Goal: Information Seeking & Learning: Find specific fact

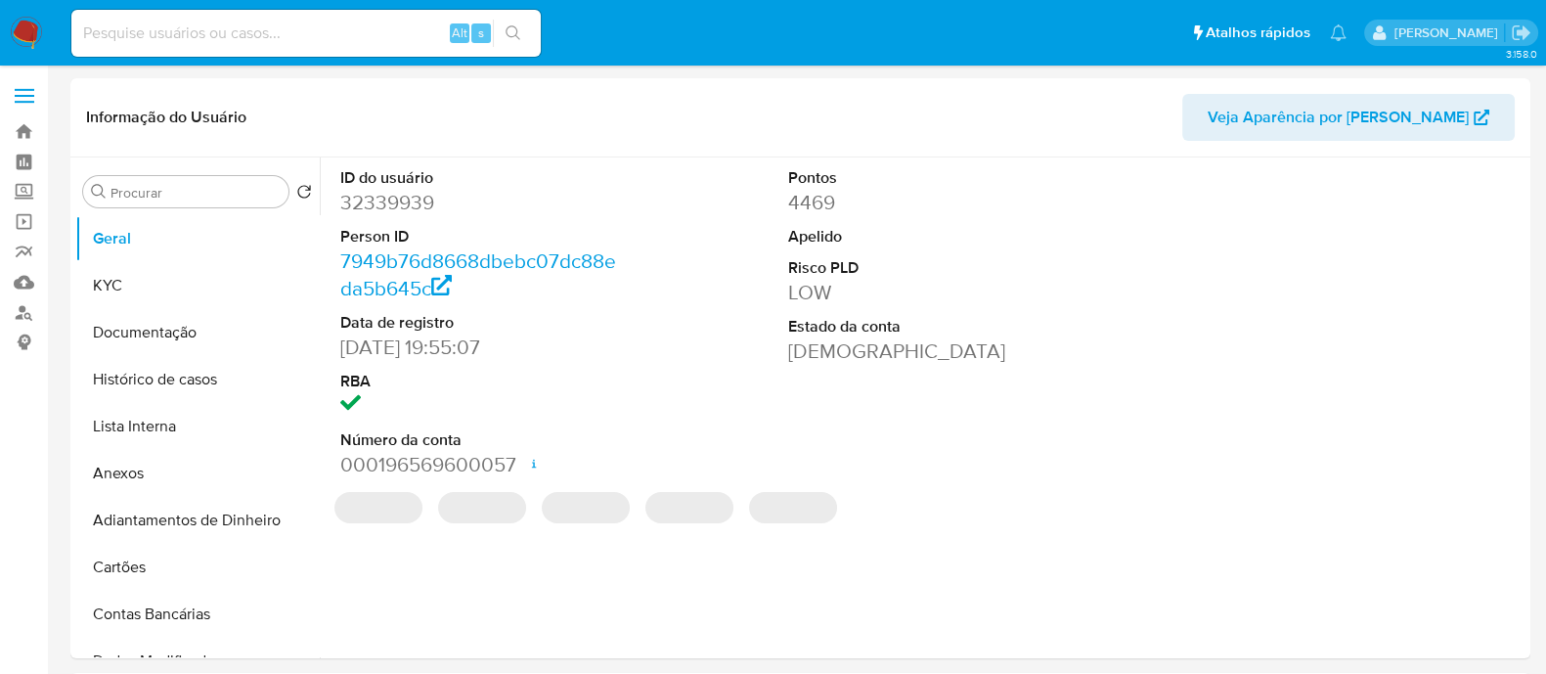
select select "10"
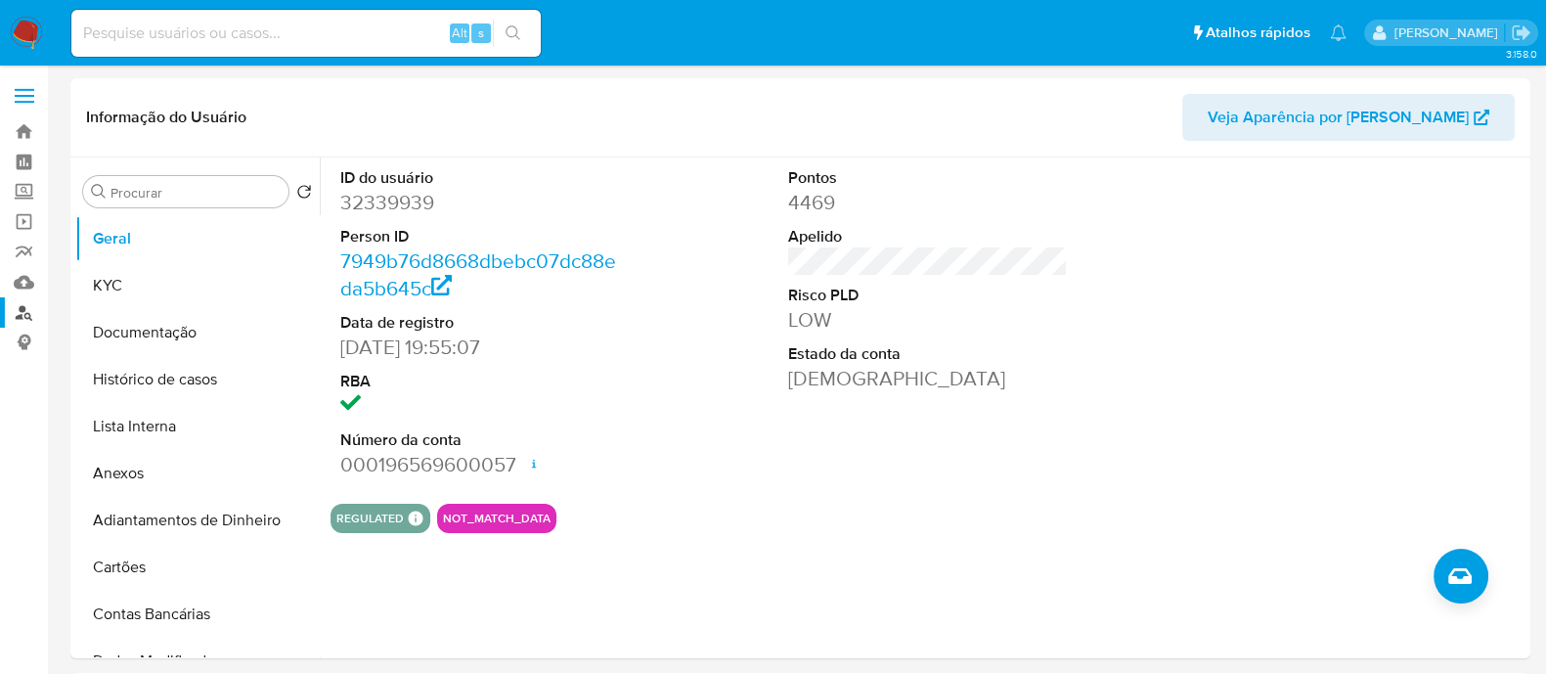
click at [9, 305] on link "Localizador de pessoas" at bounding box center [116, 312] width 233 height 30
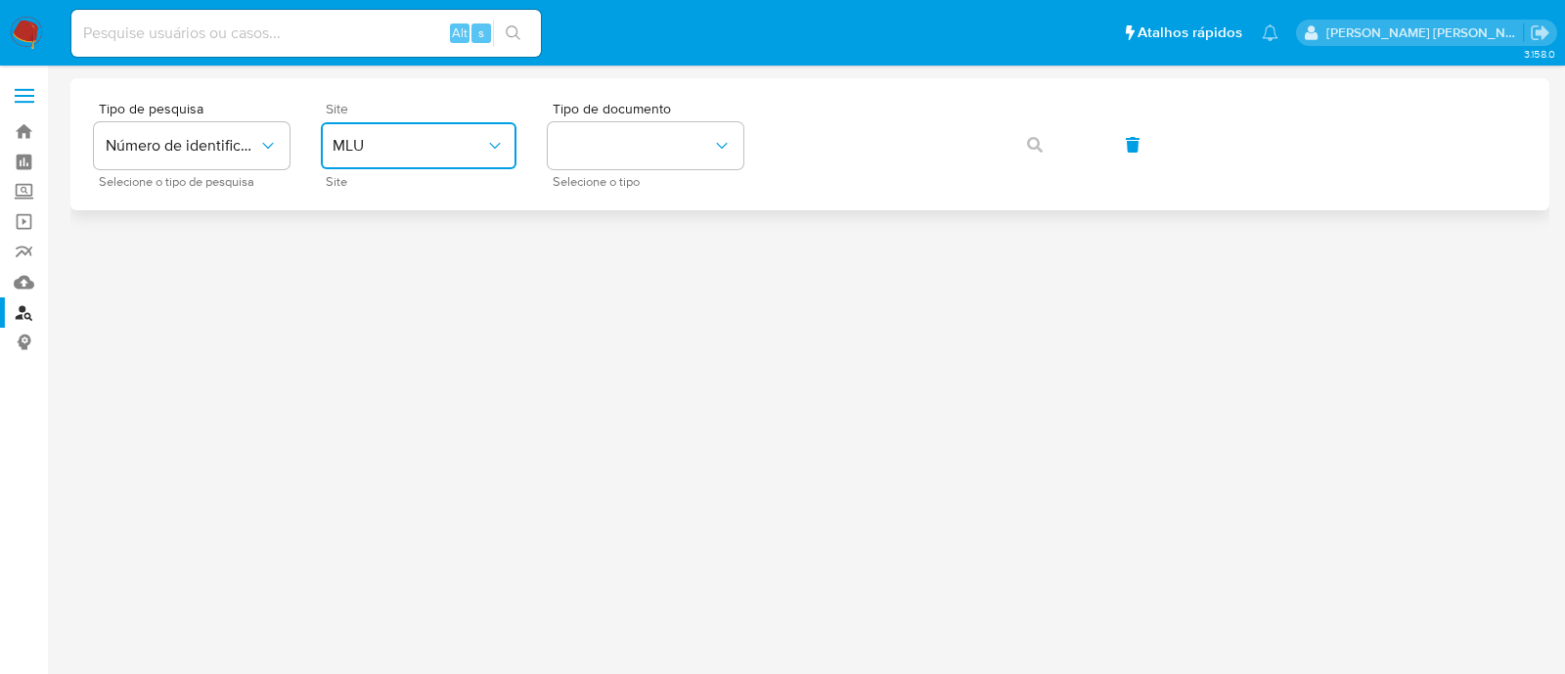
click at [395, 142] on span "MLU" at bounding box center [409, 146] width 153 height 20
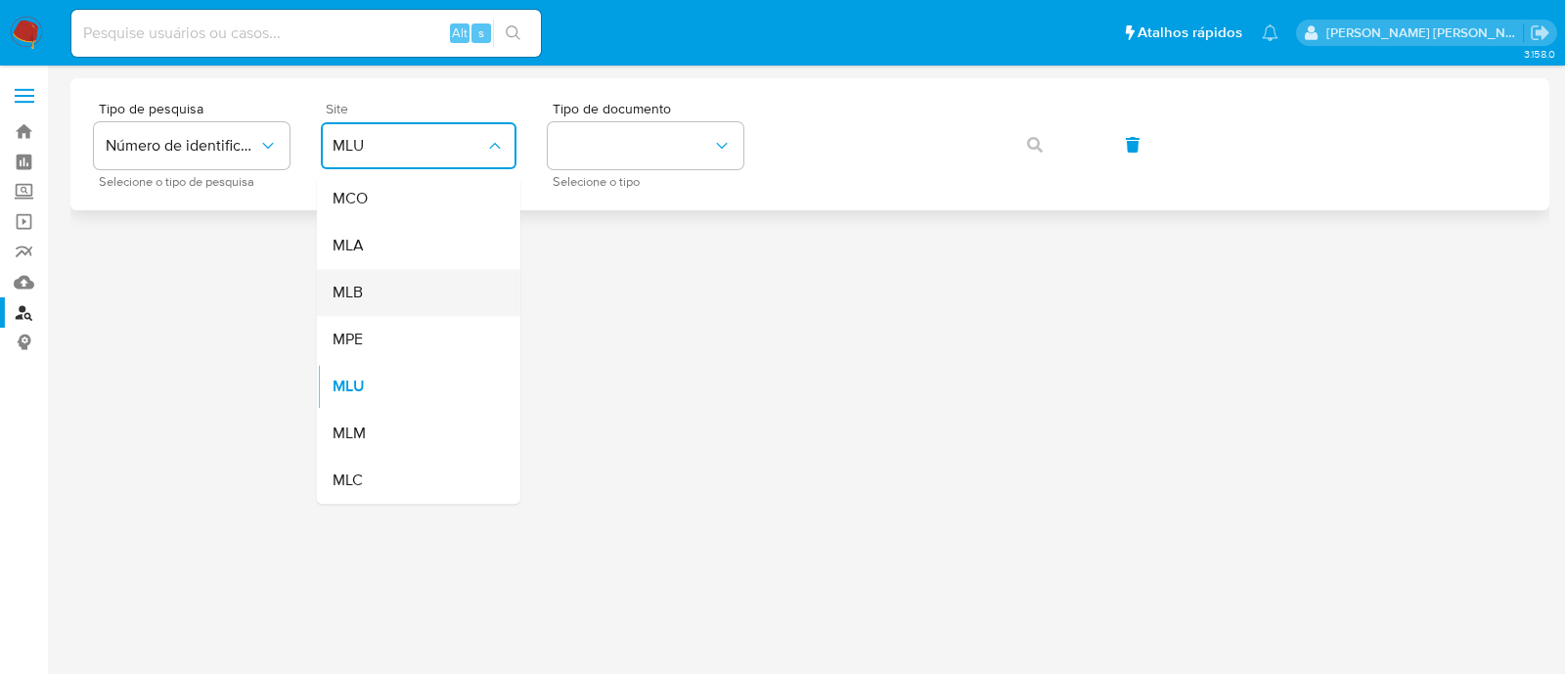
click at [405, 300] on div "MLB" at bounding box center [413, 292] width 160 height 47
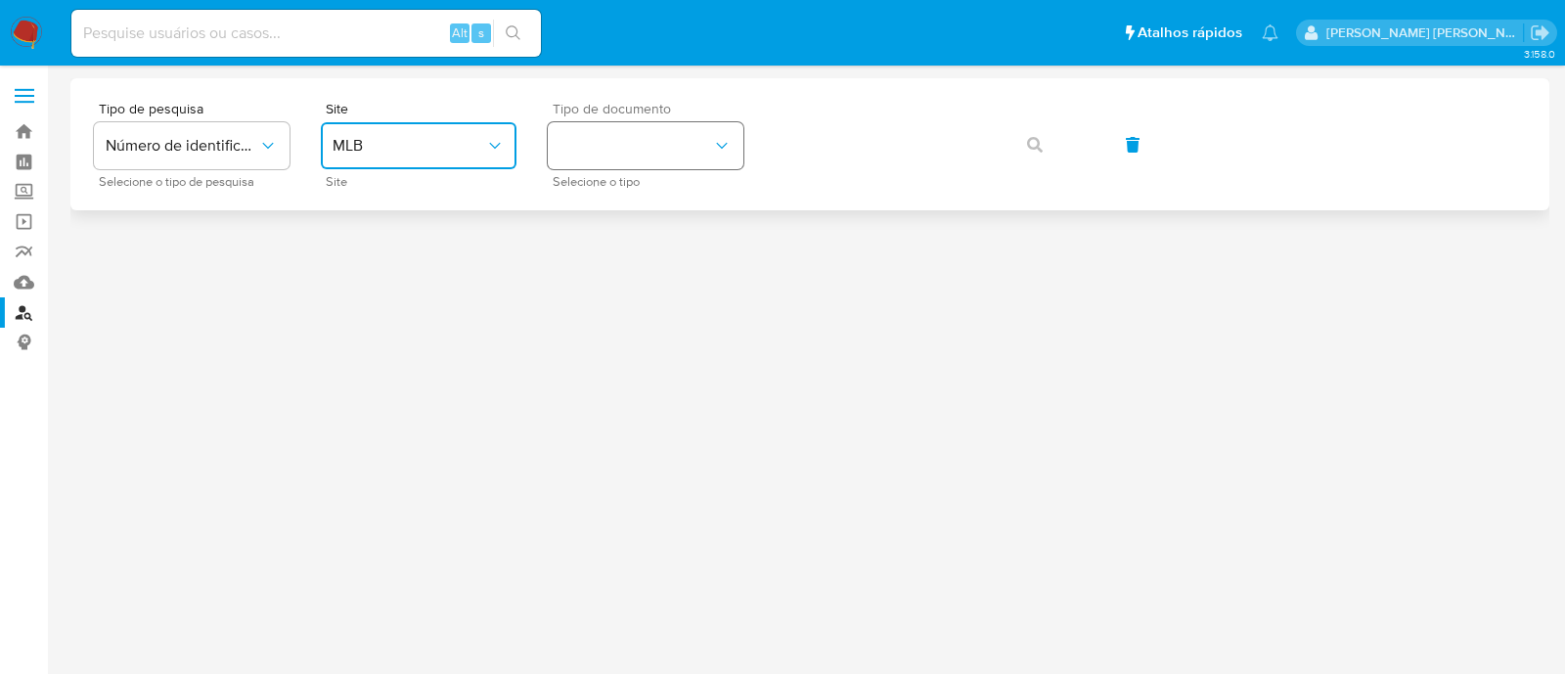
click at [656, 159] on button "identificationType" at bounding box center [646, 145] width 196 height 47
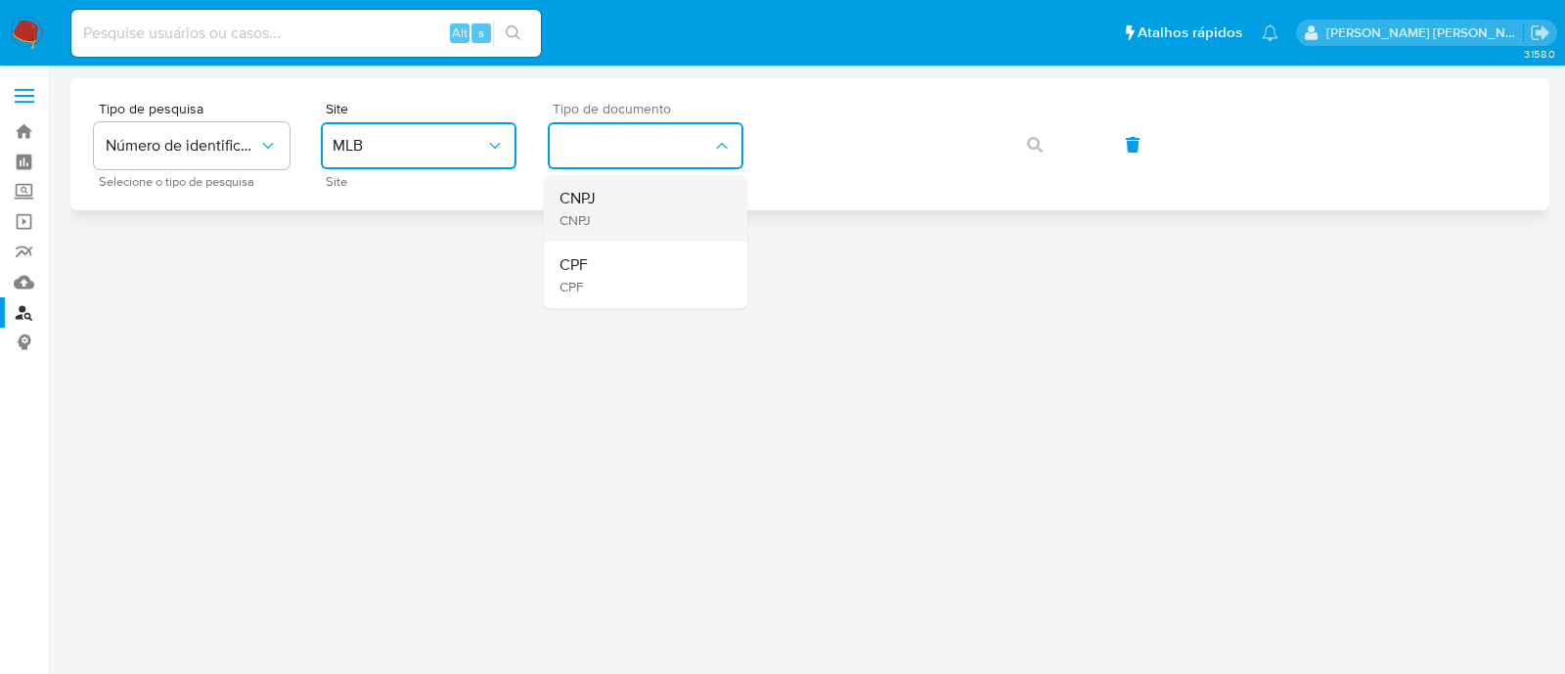
click at [650, 211] on div "CNPJ CNPJ" at bounding box center [640, 208] width 160 height 67
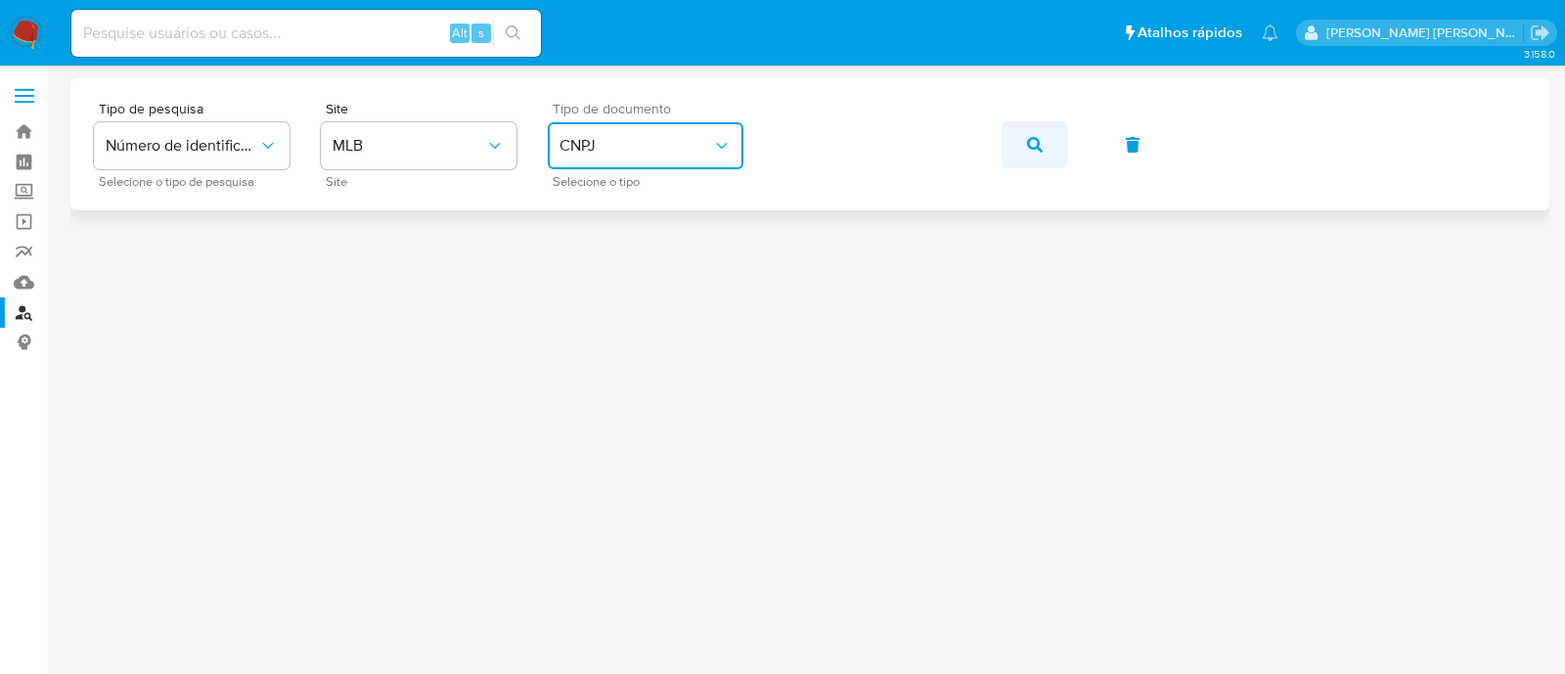
click at [1018, 148] on button "button" at bounding box center [1035, 144] width 67 height 47
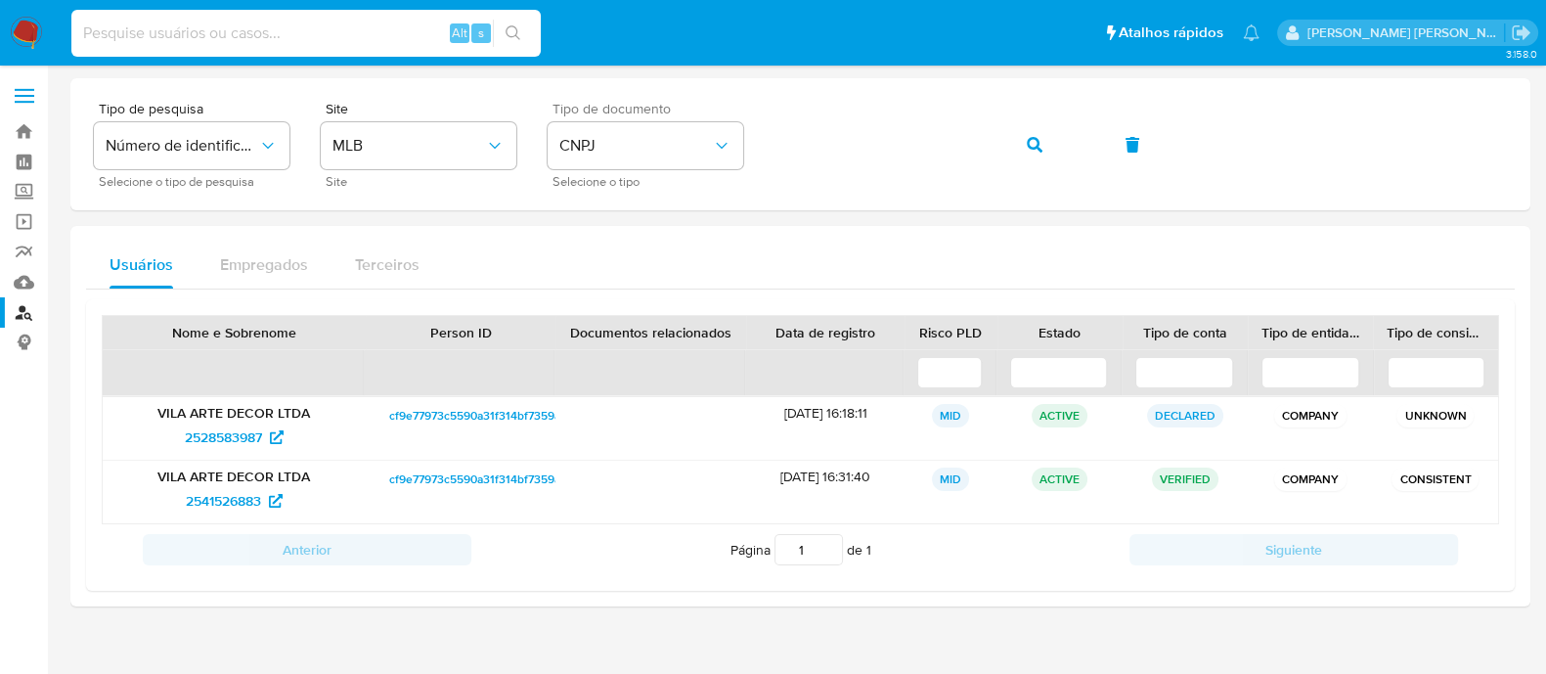
click at [353, 30] on input at bounding box center [306, 33] width 470 height 25
paste input "05920218"
type input "05920218"
click at [506, 34] on icon "search-icon" at bounding box center [514, 33] width 16 height 16
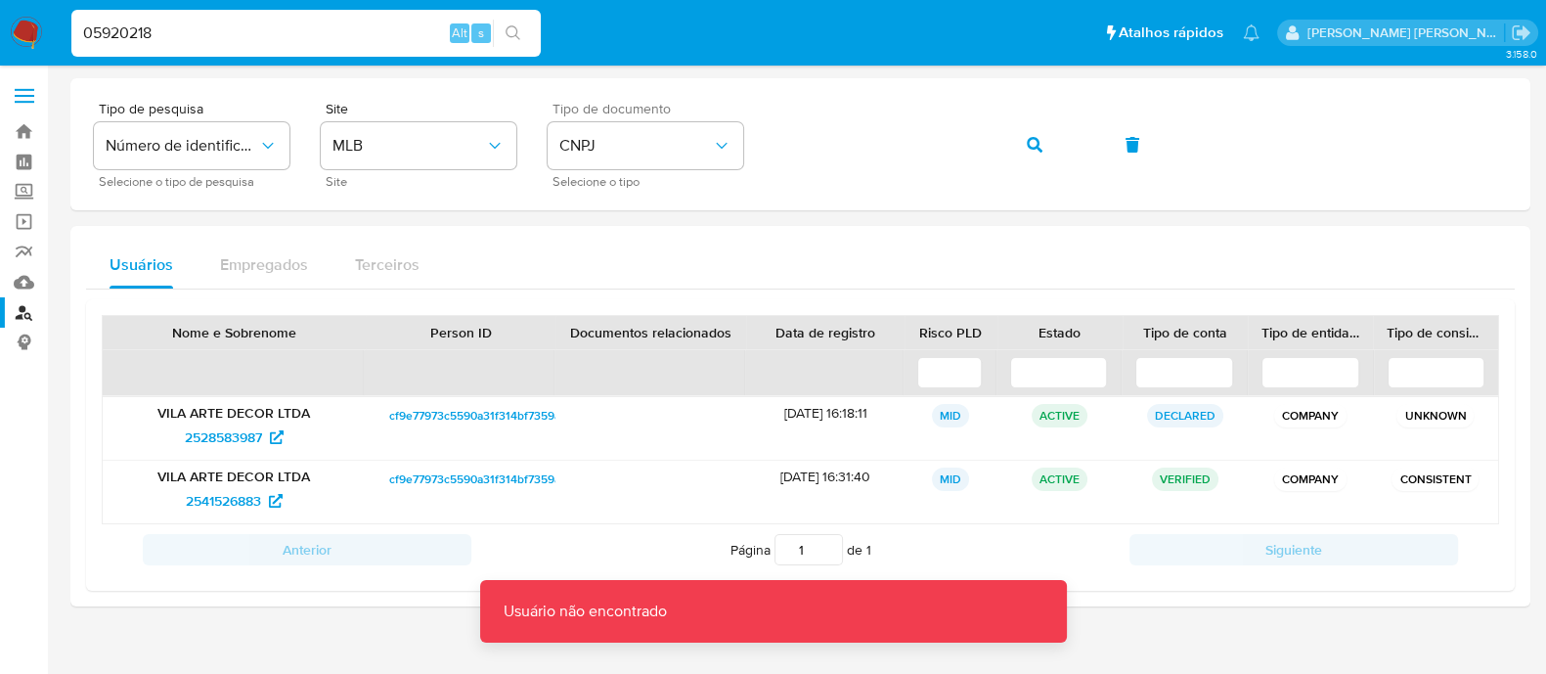
click at [278, 28] on input "05920218" at bounding box center [306, 33] width 470 height 25
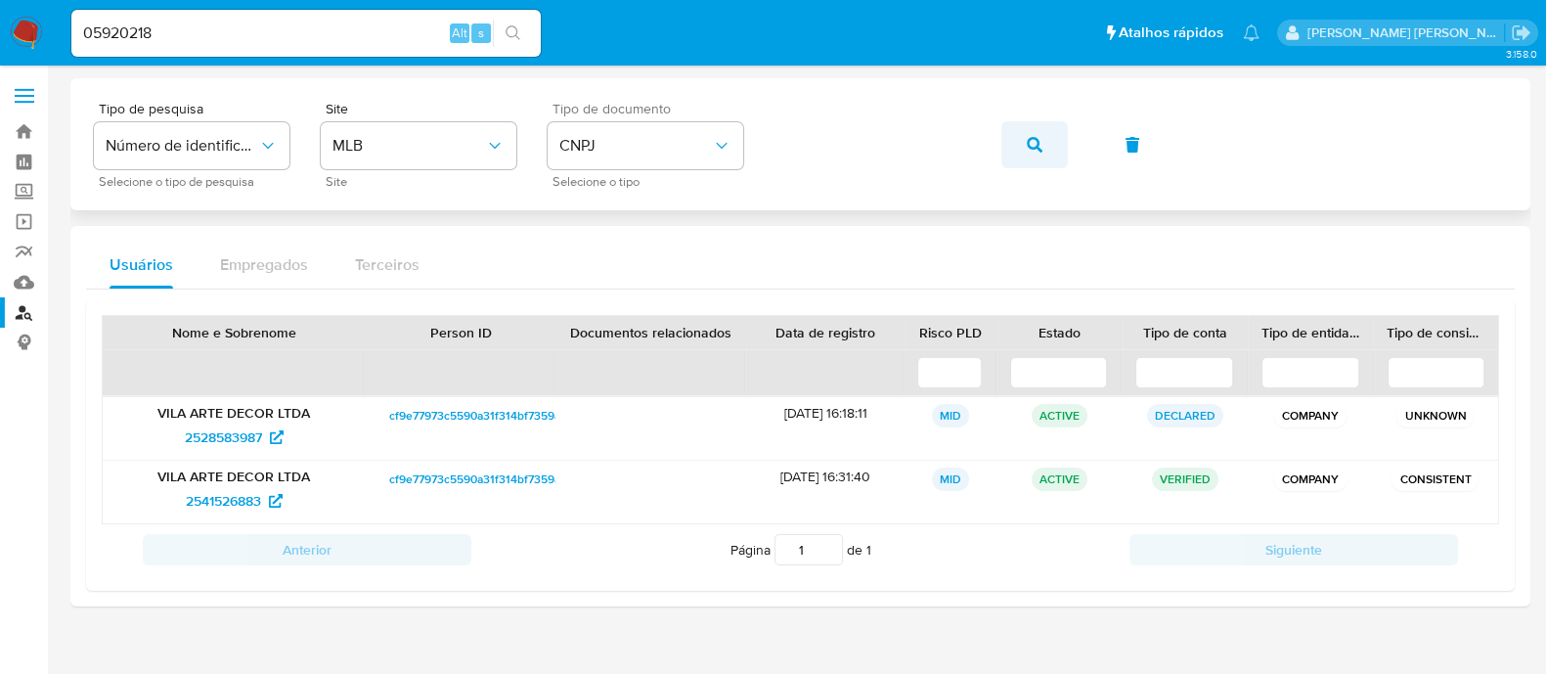
click at [1064, 158] on button "button" at bounding box center [1035, 144] width 67 height 47
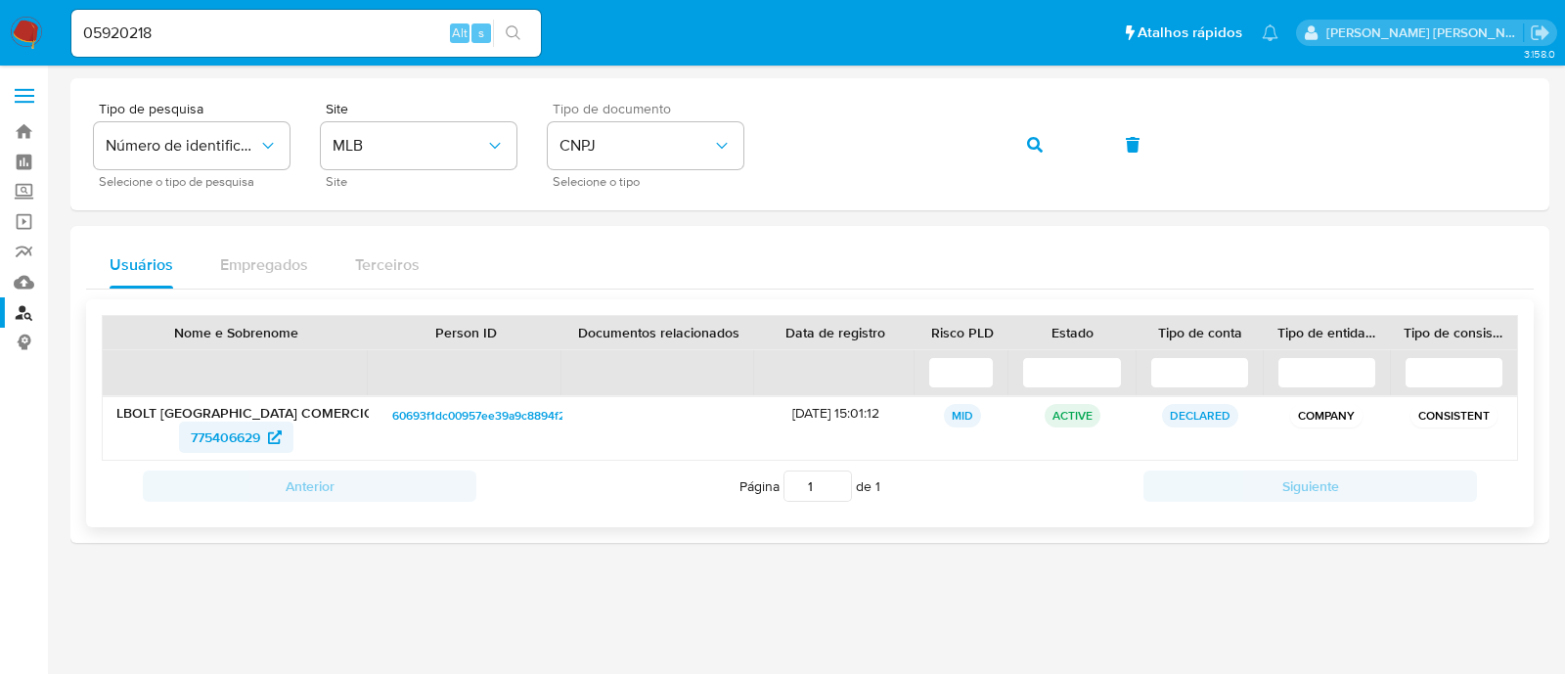
click at [246, 447] on span "775406629" at bounding box center [225, 437] width 69 height 31
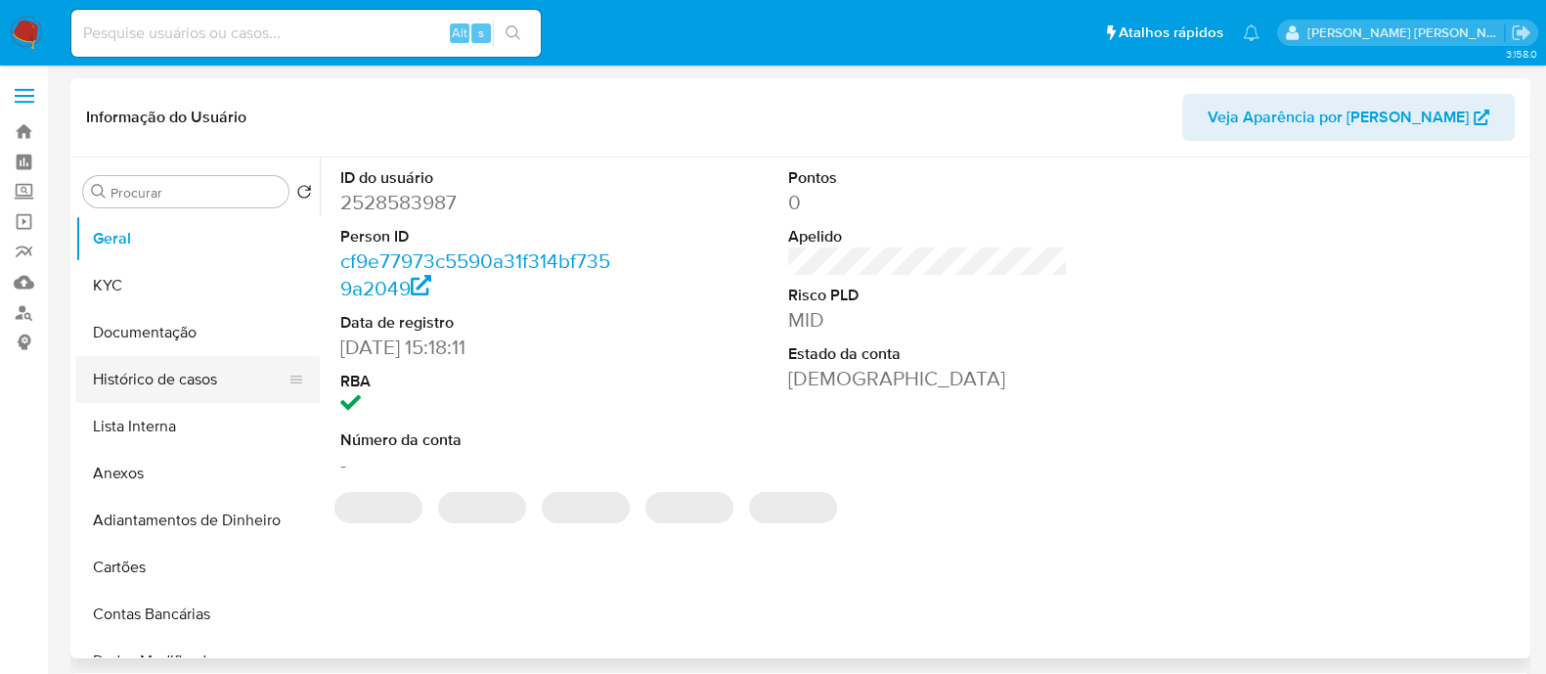
select select "10"
click at [142, 381] on button "Histórico de casos" at bounding box center [189, 379] width 229 height 47
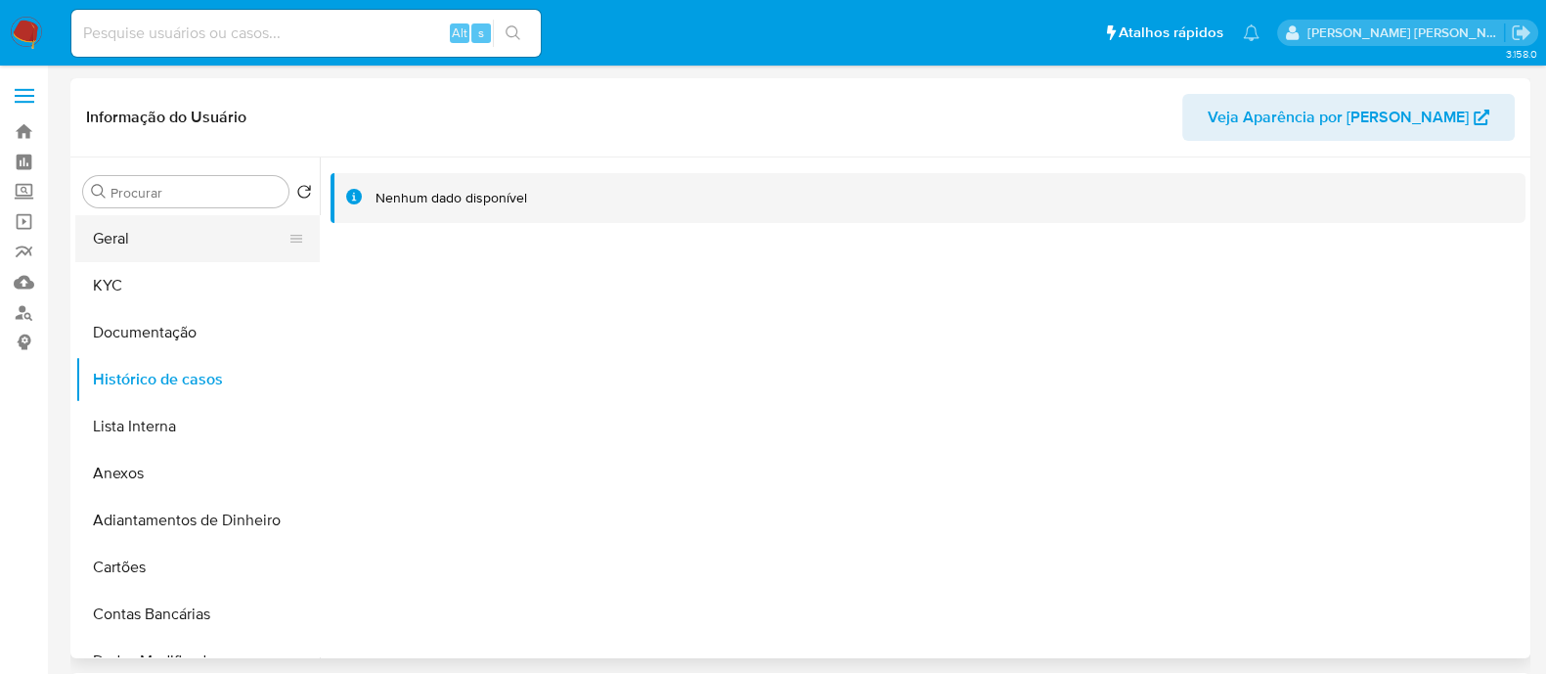
click at [254, 217] on button "Geral" at bounding box center [189, 238] width 229 height 47
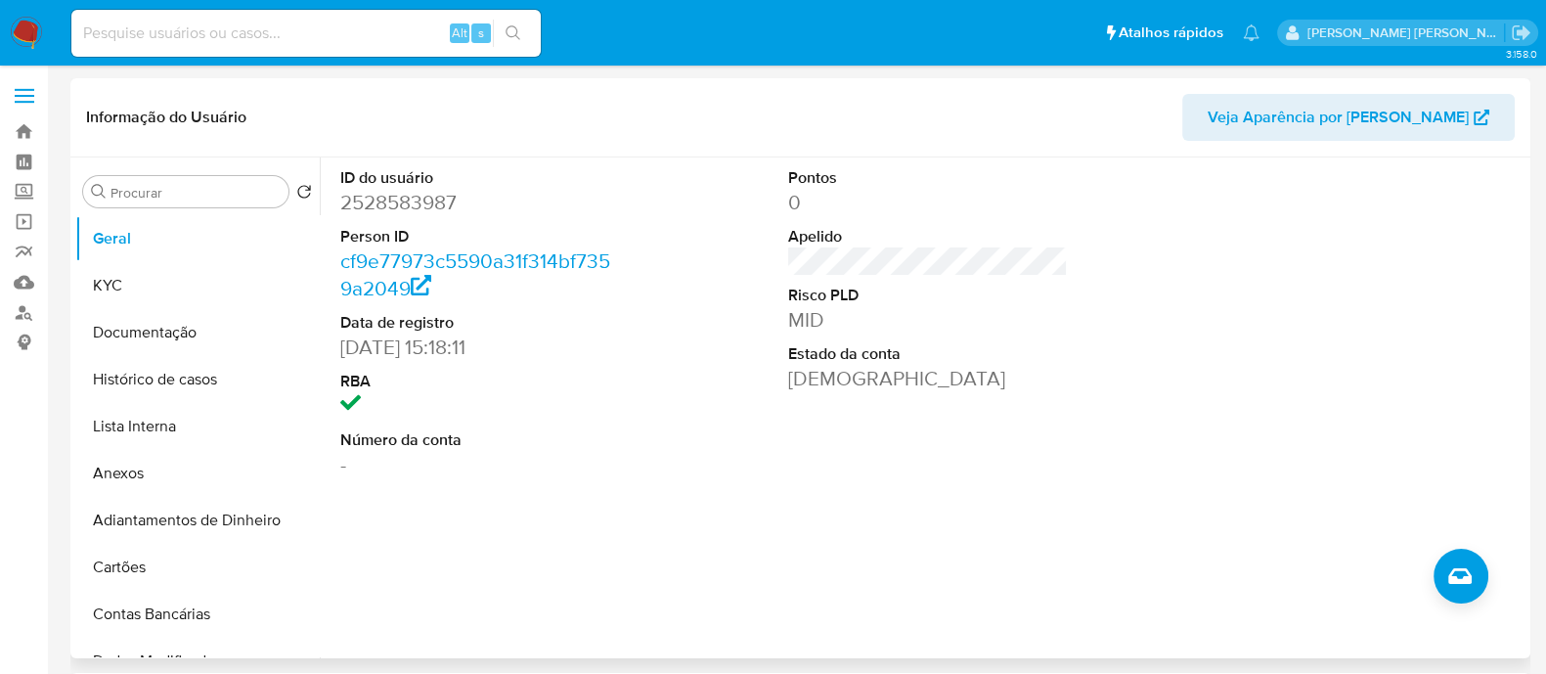
click at [425, 205] on dd "2528583987" at bounding box center [480, 202] width 280 height 27
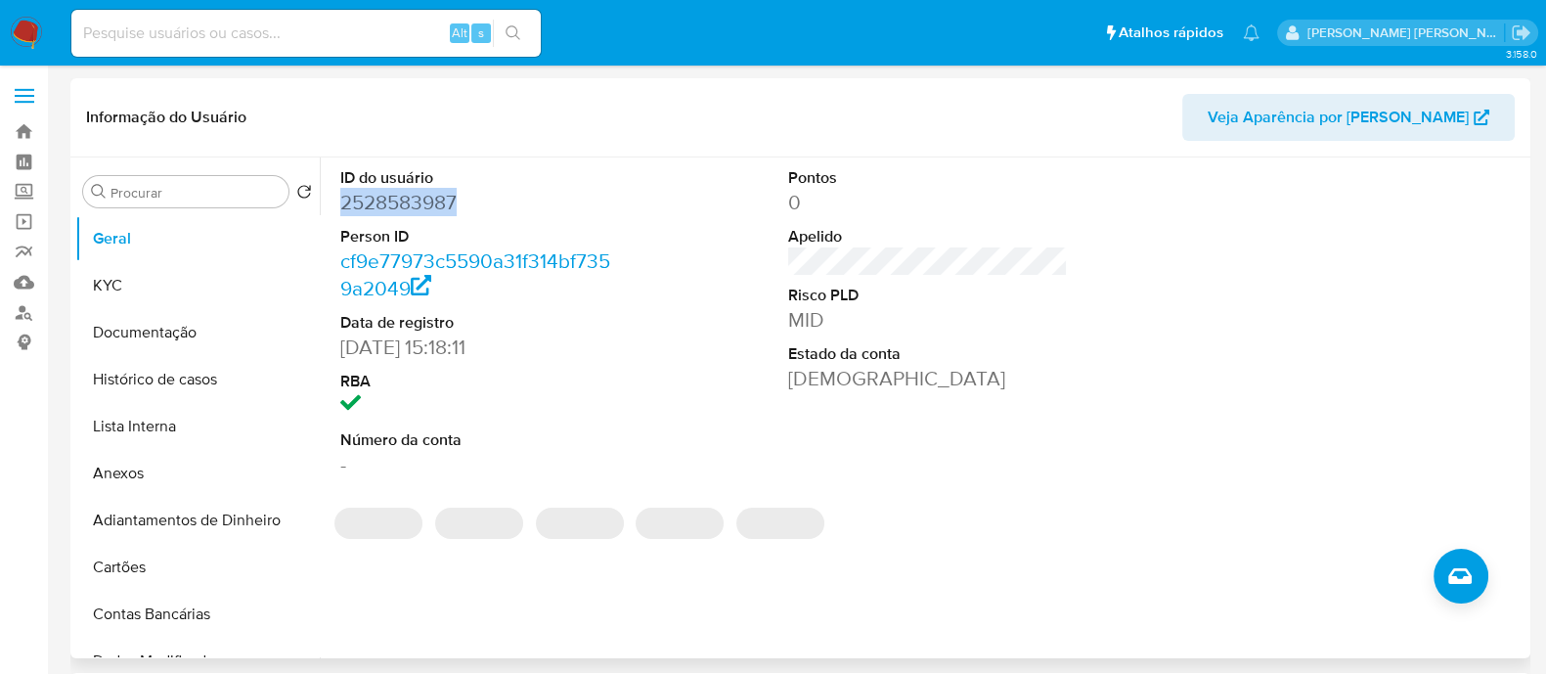
click at [425, 205] on dd "2528583987" at bounding box center [480, 202] width 280 height 27
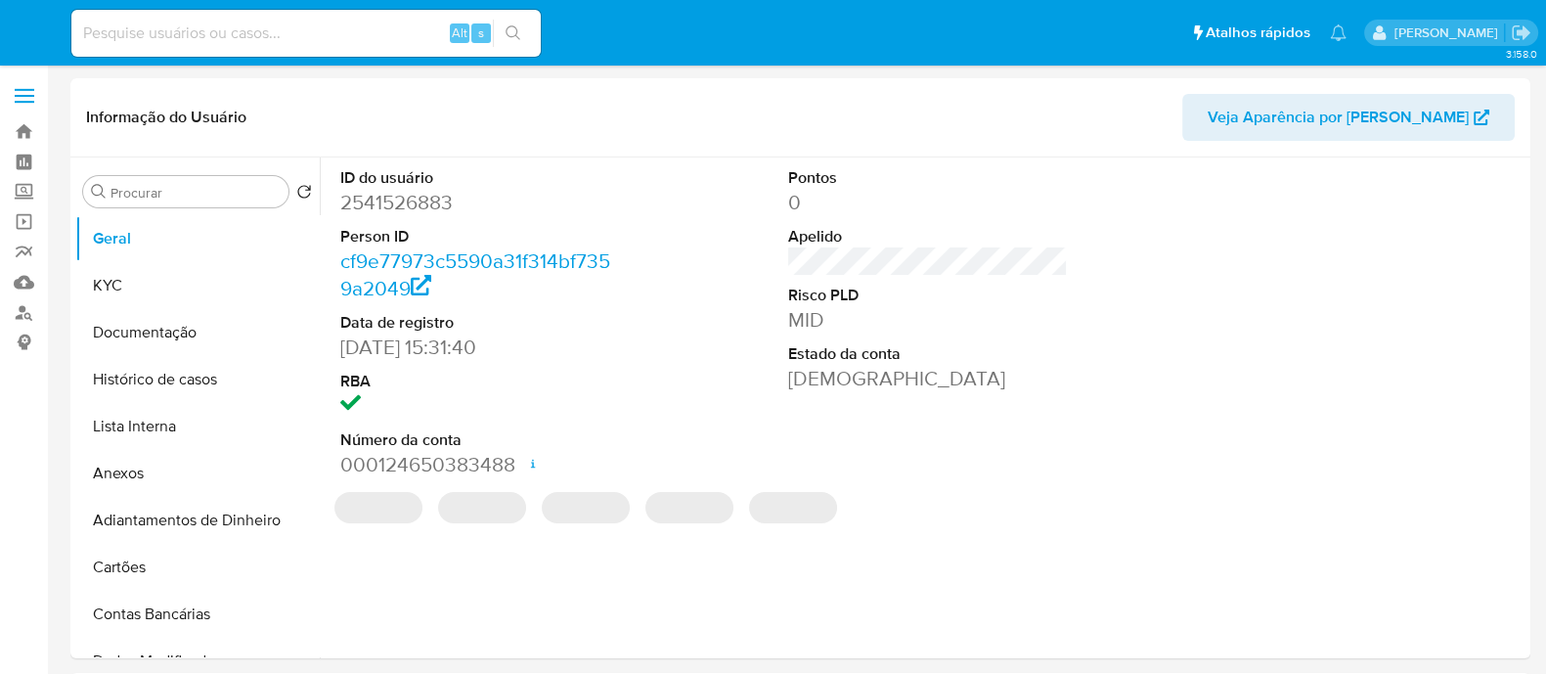
select select "10"
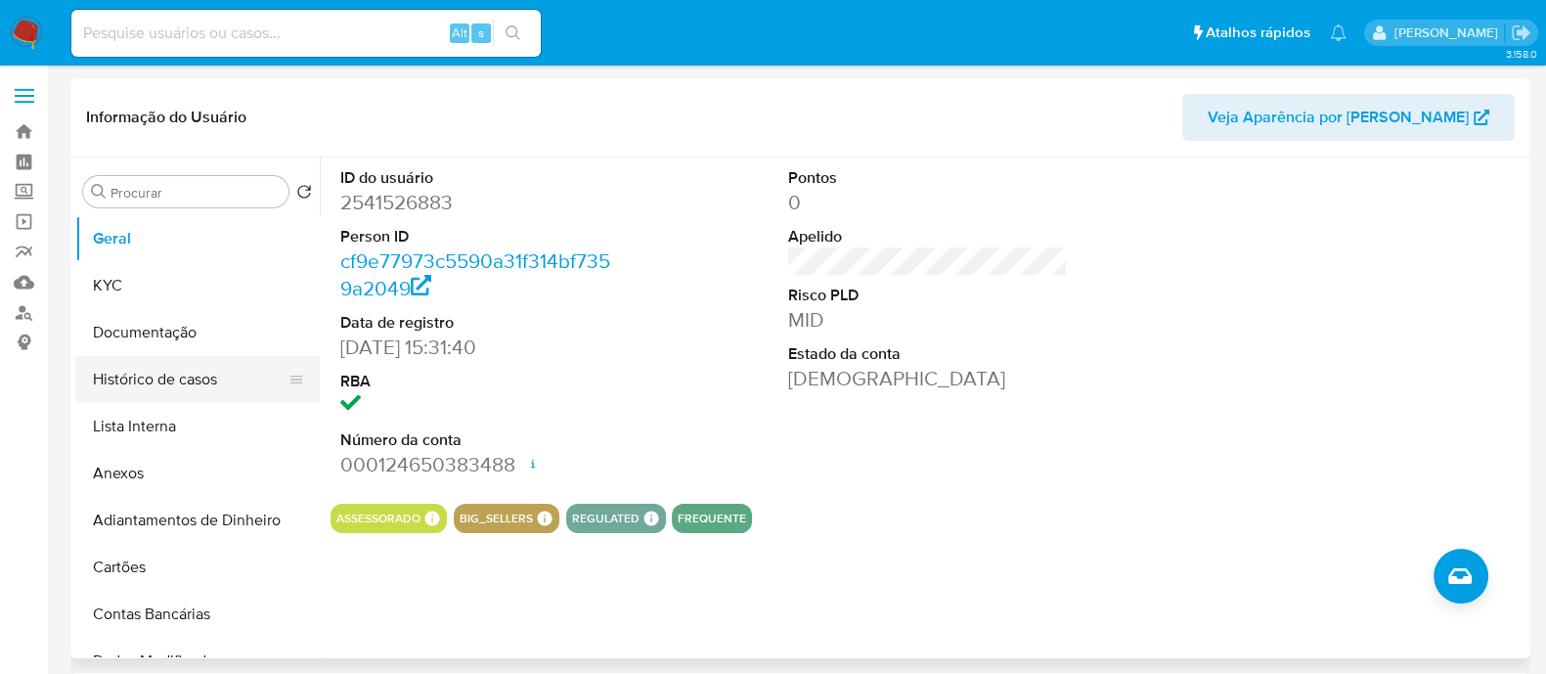
click at [163, 377] on button "Histórico de casos" at bounding box center [189, 379] width 229 height 47
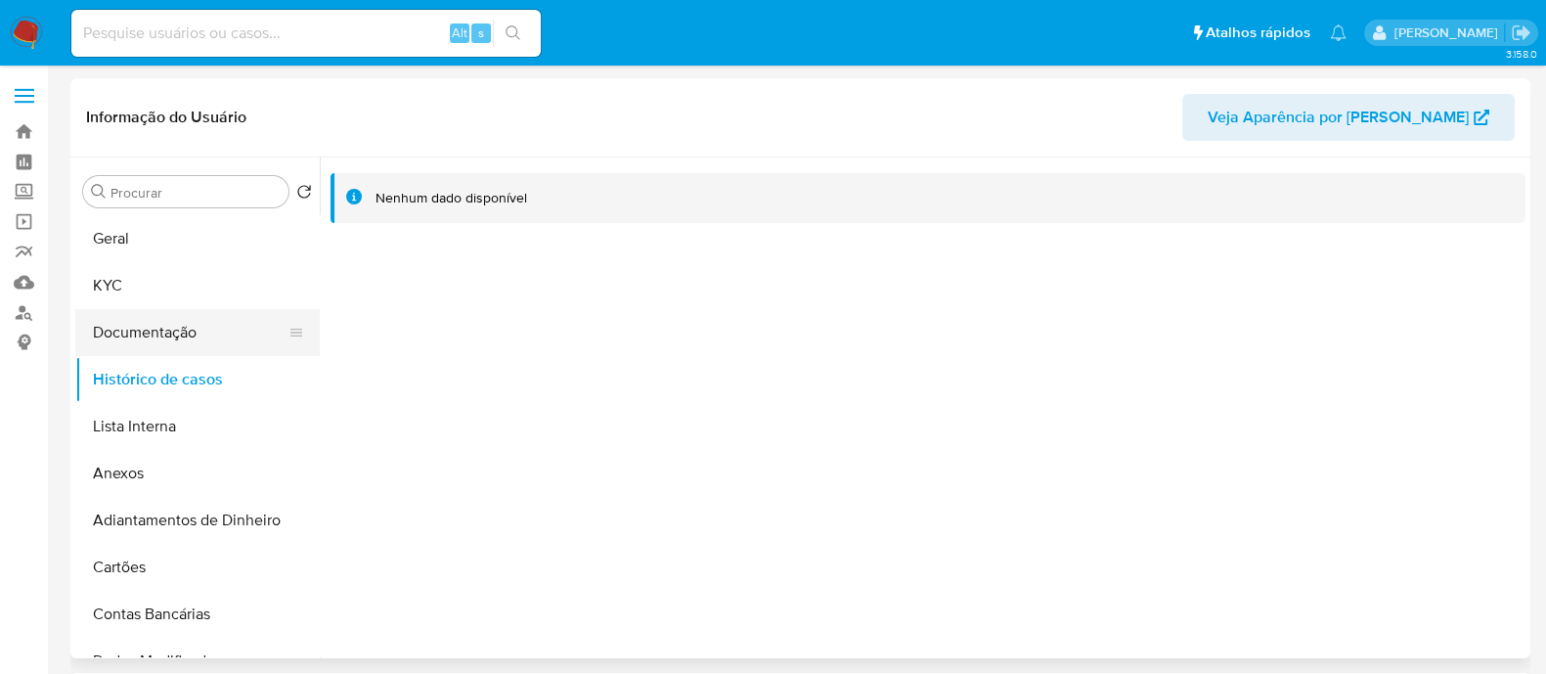
click at [174, 330] on button "Documentação" at bounding box center [189, 332] width 229 height 47
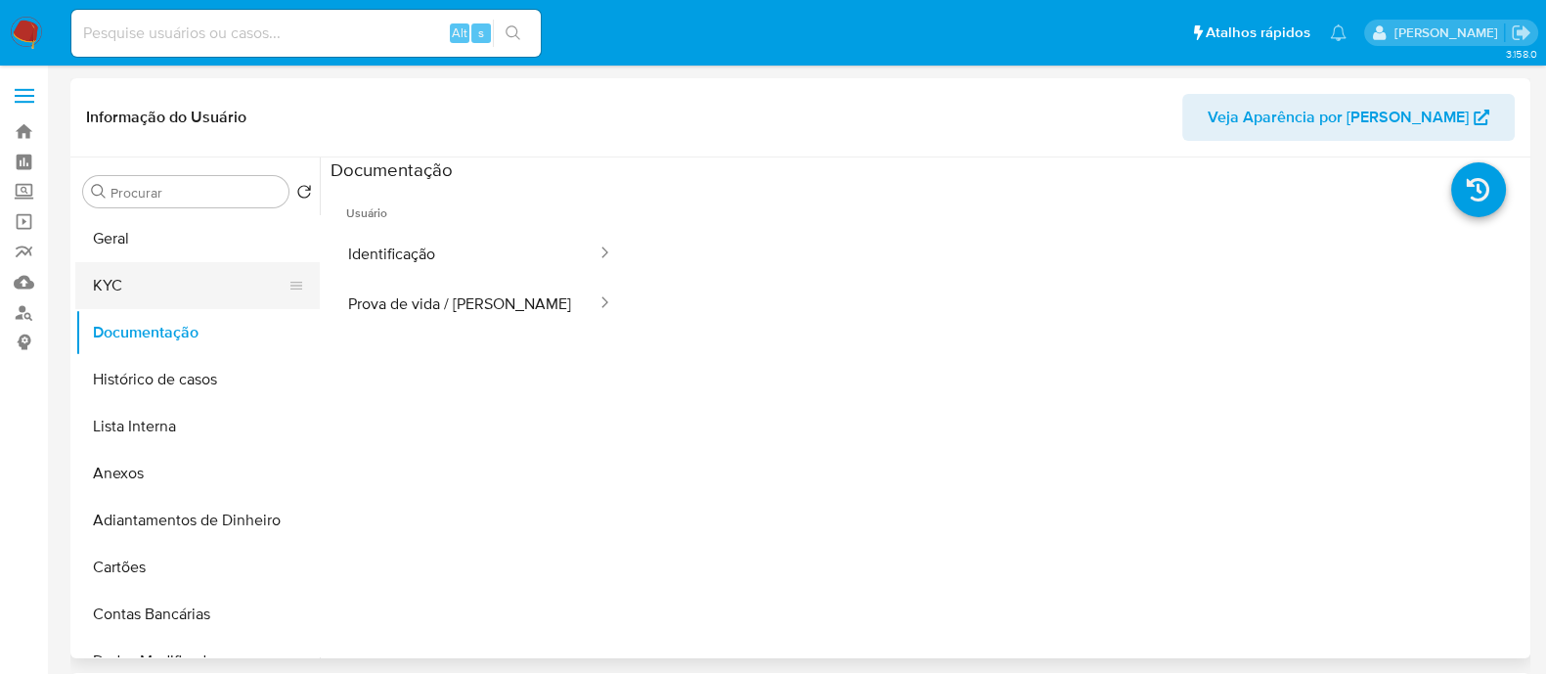
click at [180, 276] on button "KYC" at bounding box center [189, 285] width 229 height 47
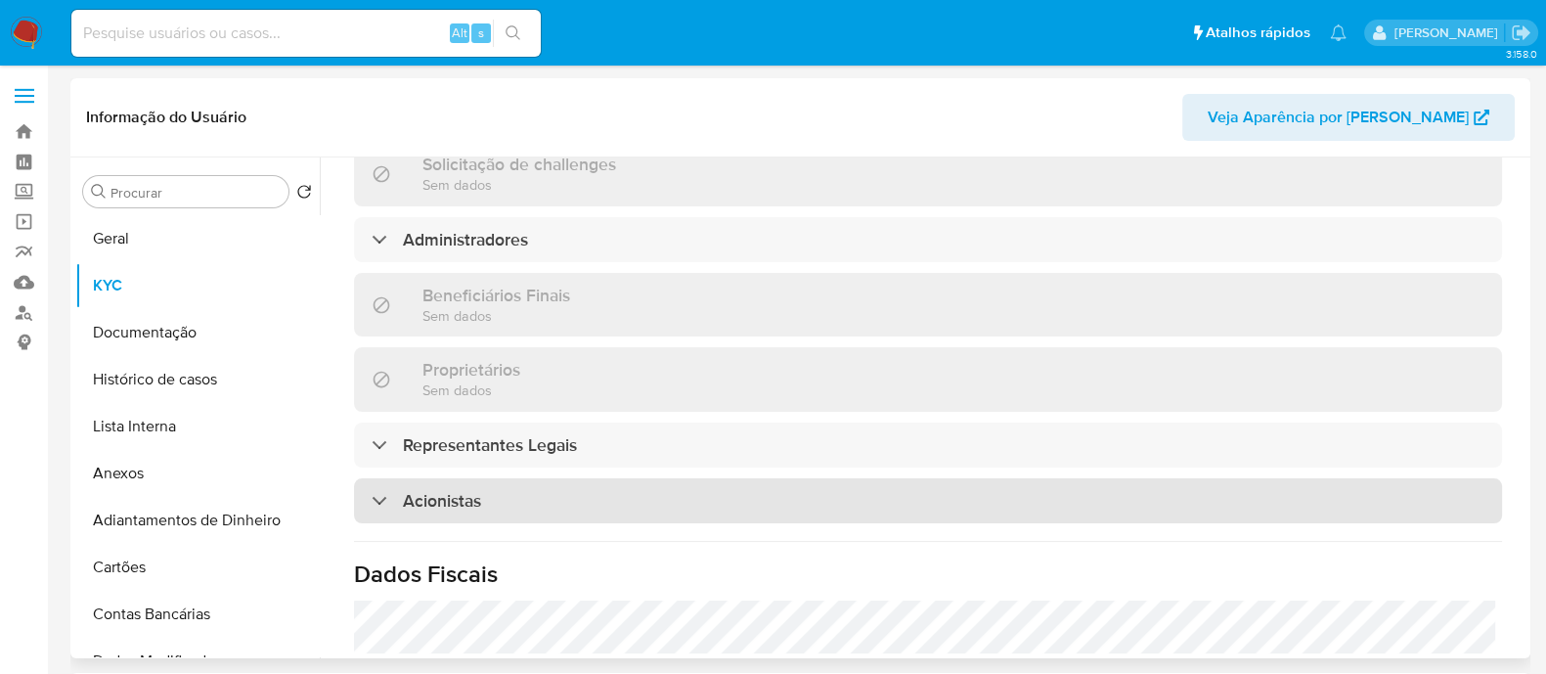
click at [501, 506] on div "Acionistas" at bounding box center [928, 500] width 1148 height 45
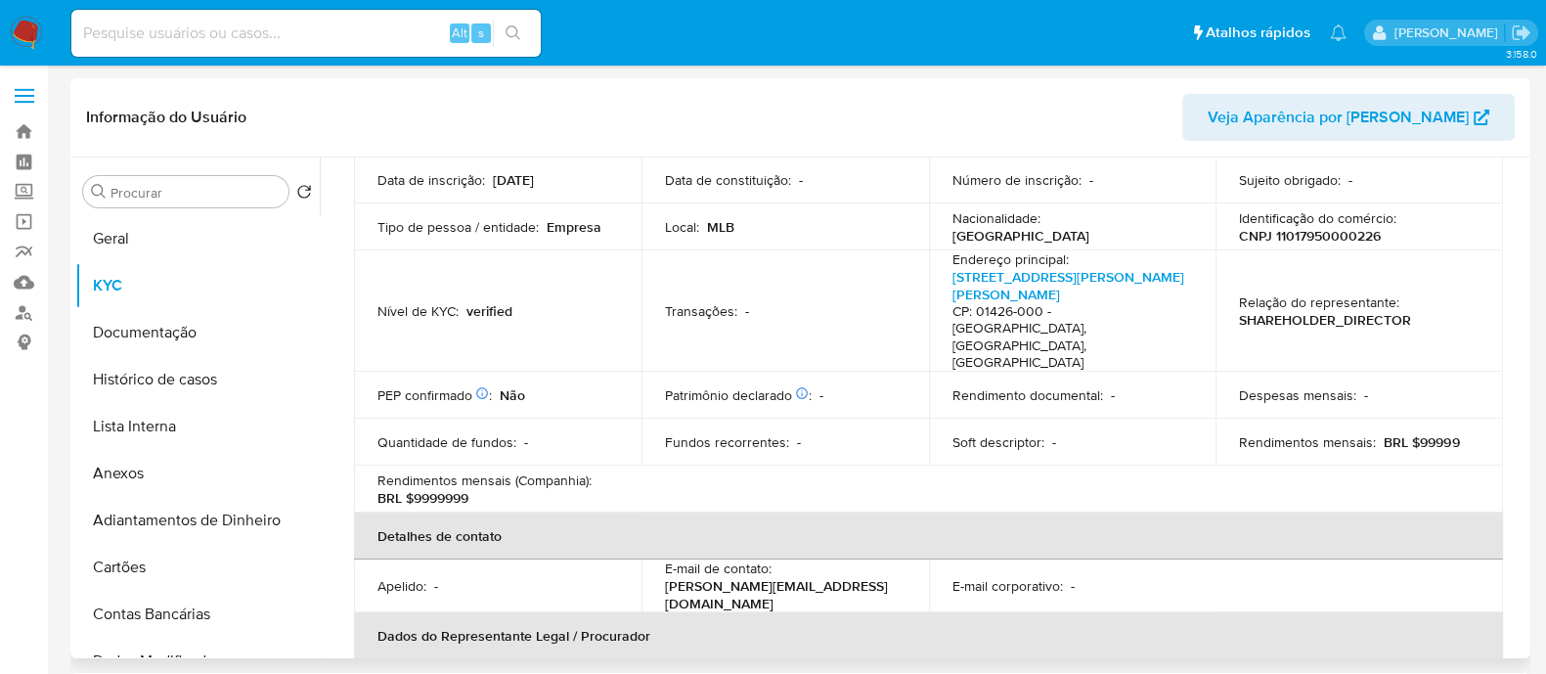
scroll to position [134, 0]
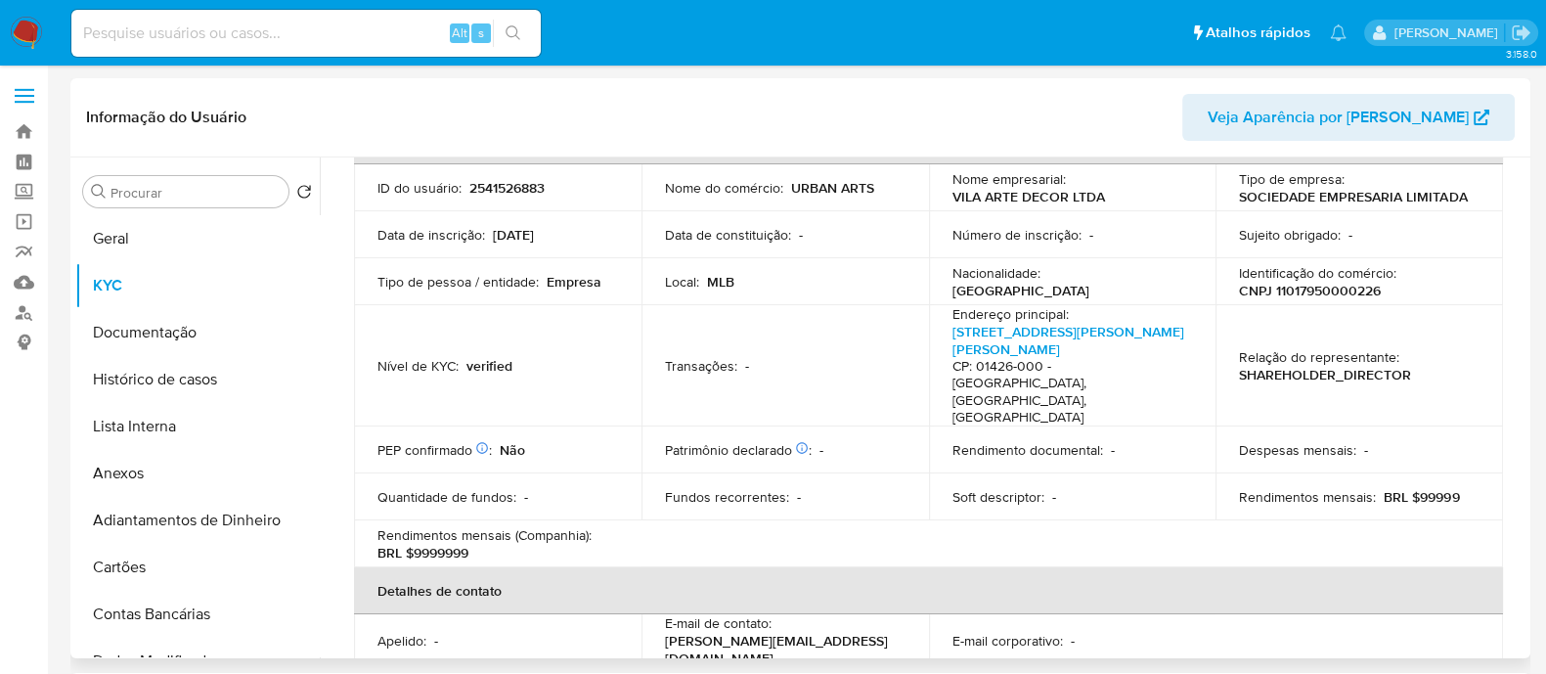
click at [1319, 289] on p "CNPJ 11017950000226" at bounding box center [1310, 291] width 142 height 18
copy p "11017950000226"
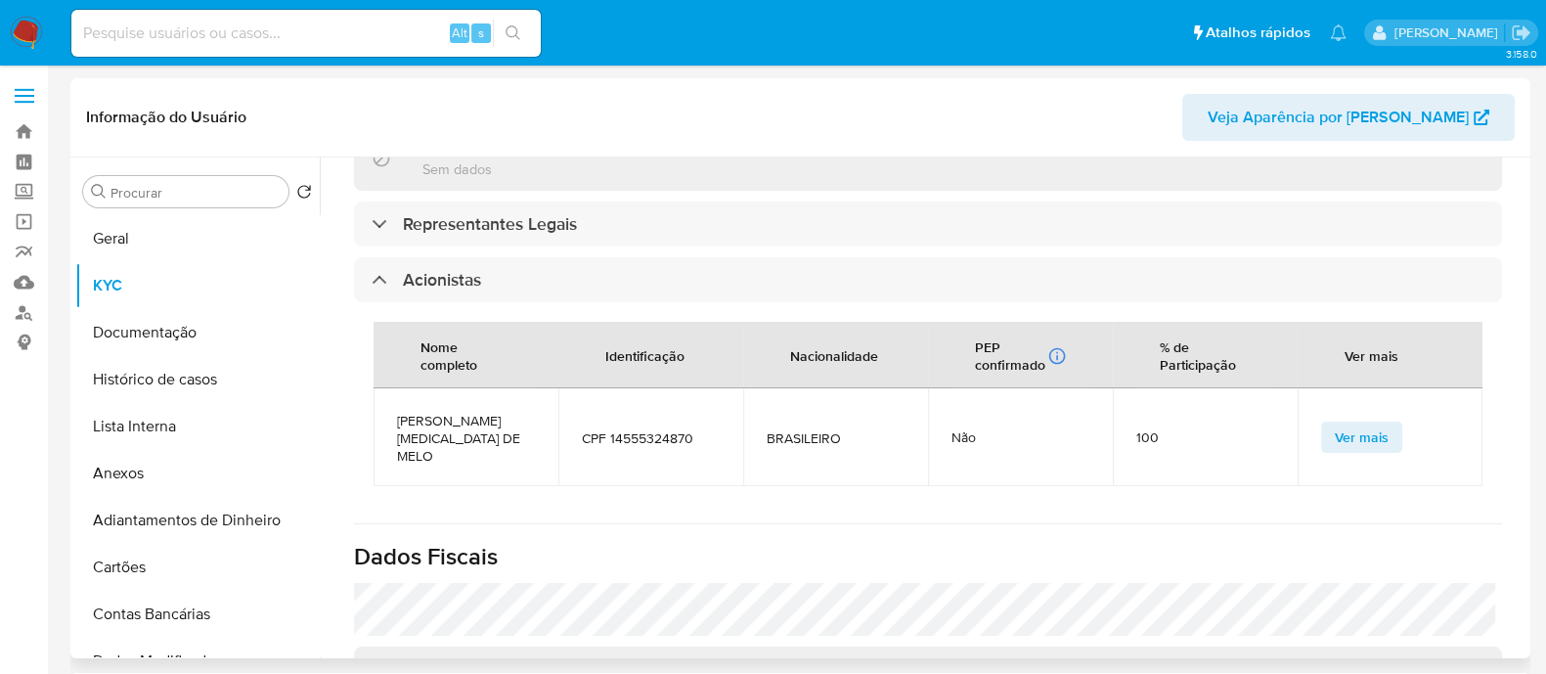
scroll to position [1326, 0]
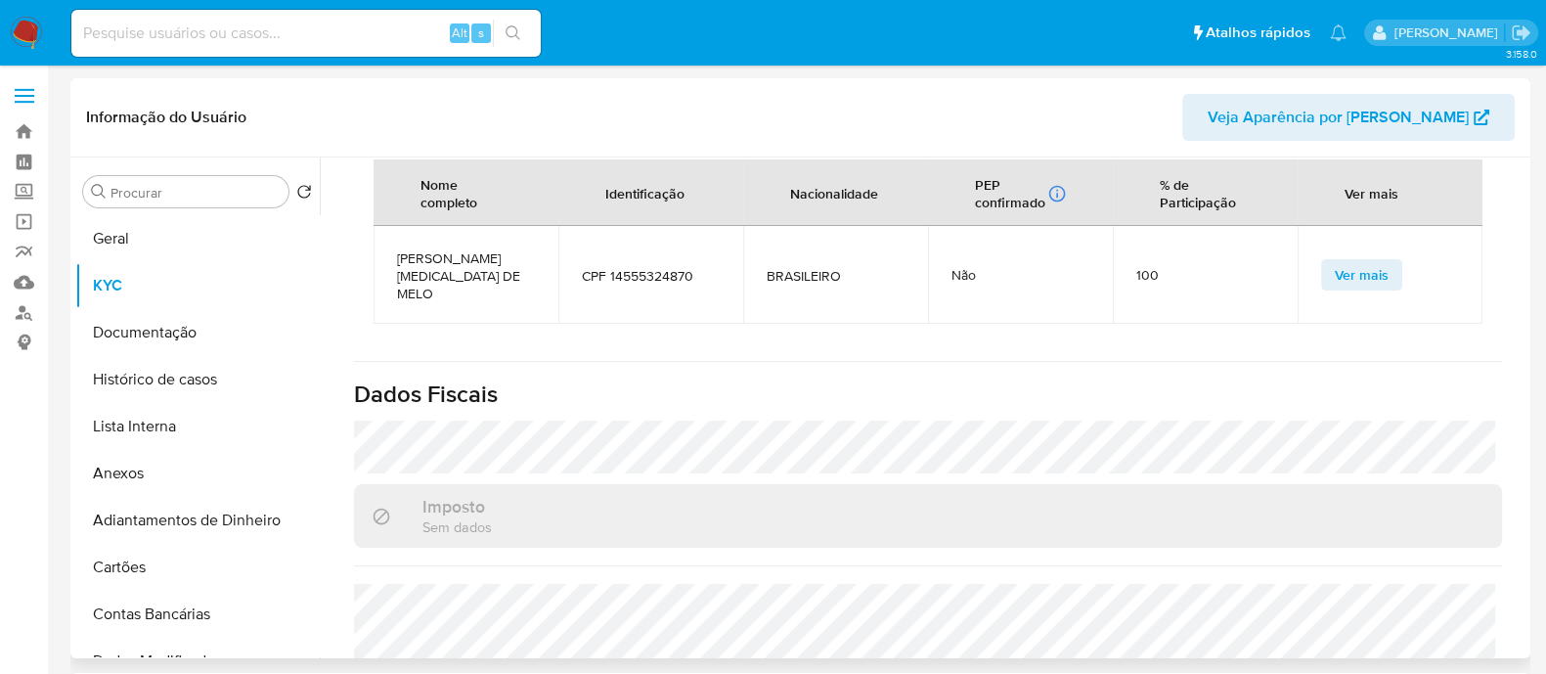
click at [459, 249] on span "RONAN ALLI DE MELO" at bounding box center [466, 275] width 138 height 53
copy span "RONAN ALLI DE MELO"
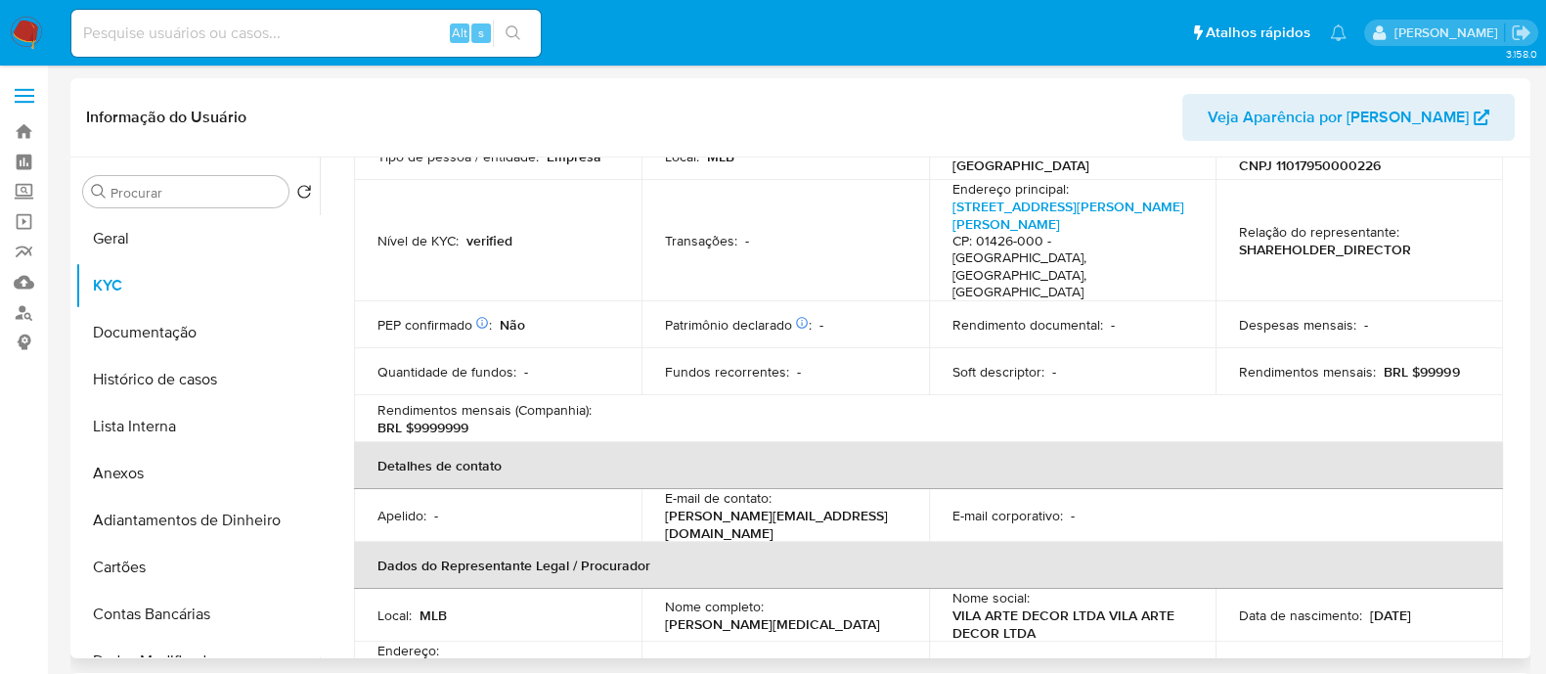
scroll to position [226, 0]
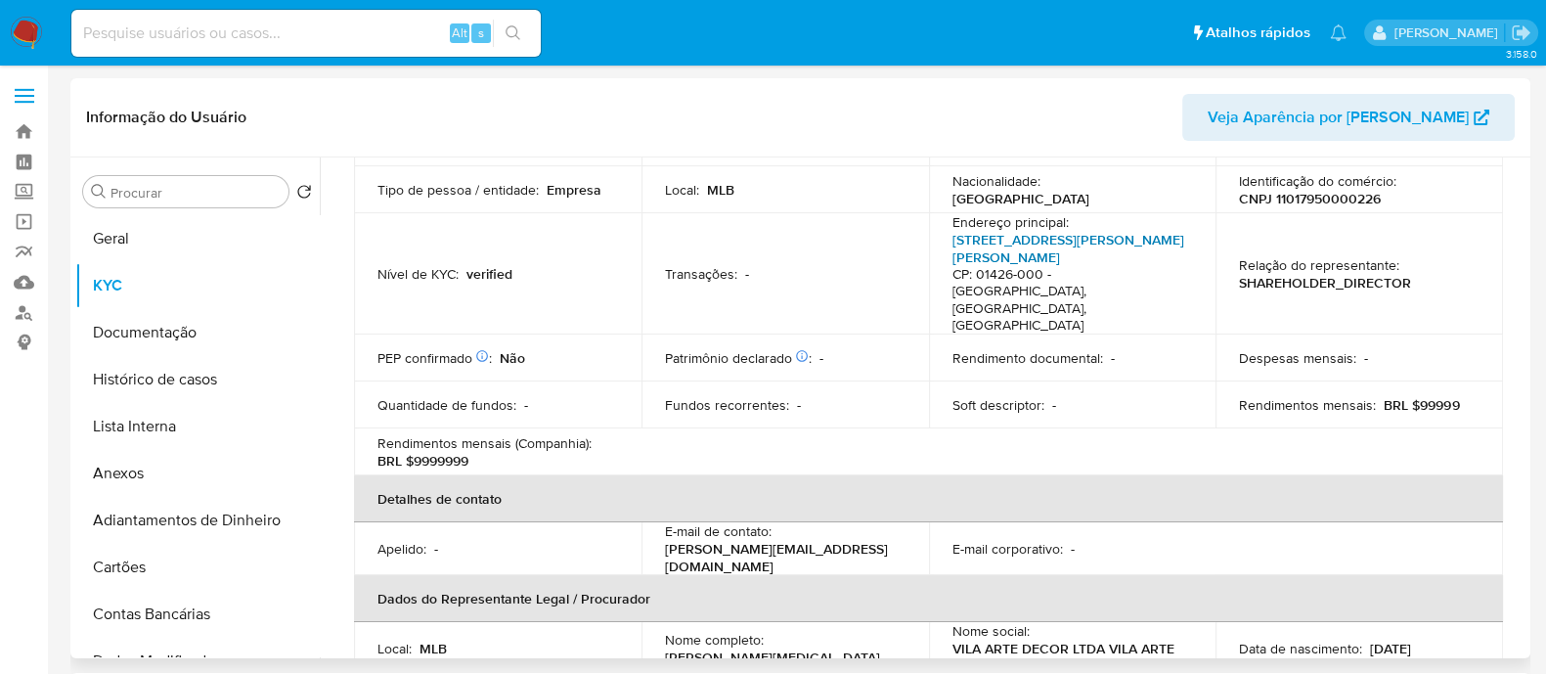
click at [1031, 242] on link "Rua Oscar Freire 156, Cerqueira César" at bounding box center [1069, 248] width 232 height 37
click at [1039, 230] on link "Rua Oscar Freire 156, Cerqueira César" at bounding box center [1069, 248] width 232 height 37
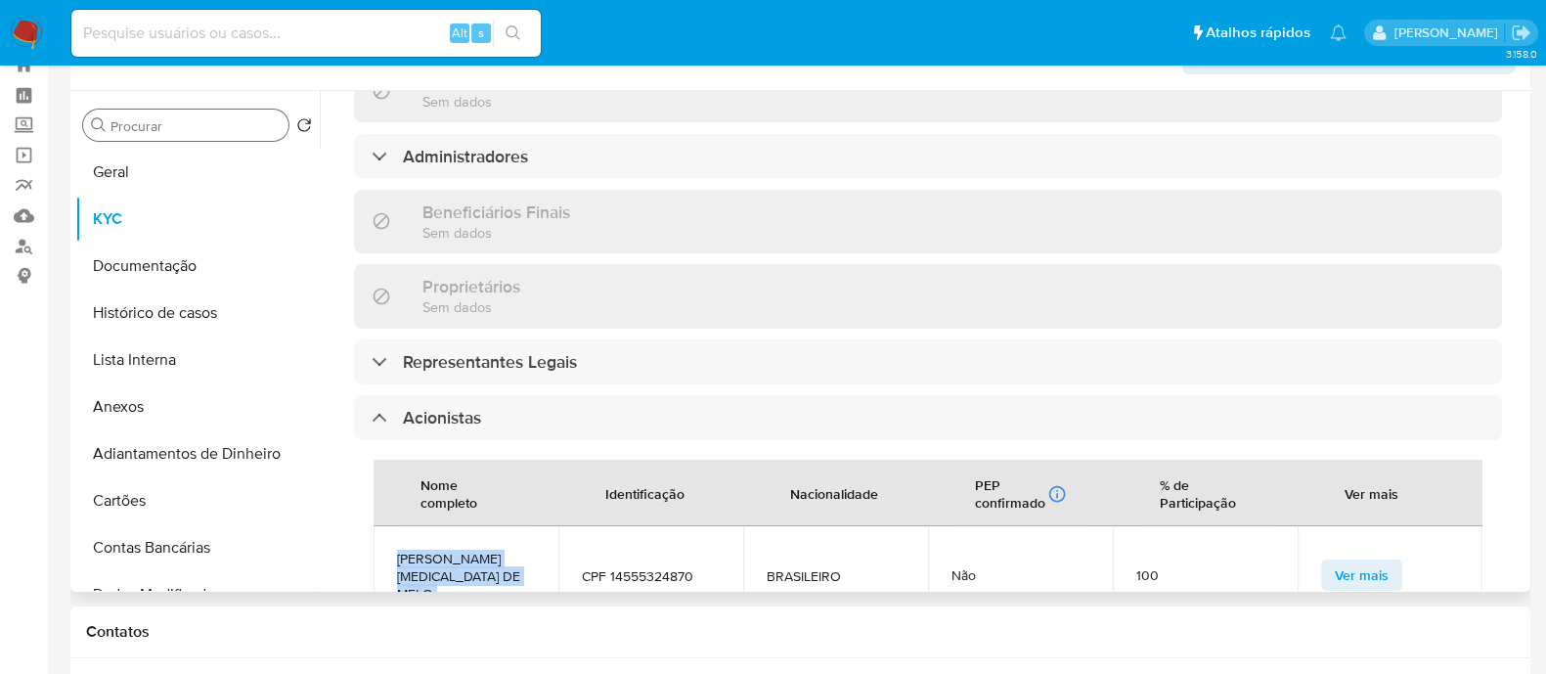
scroll to position [0, 0]
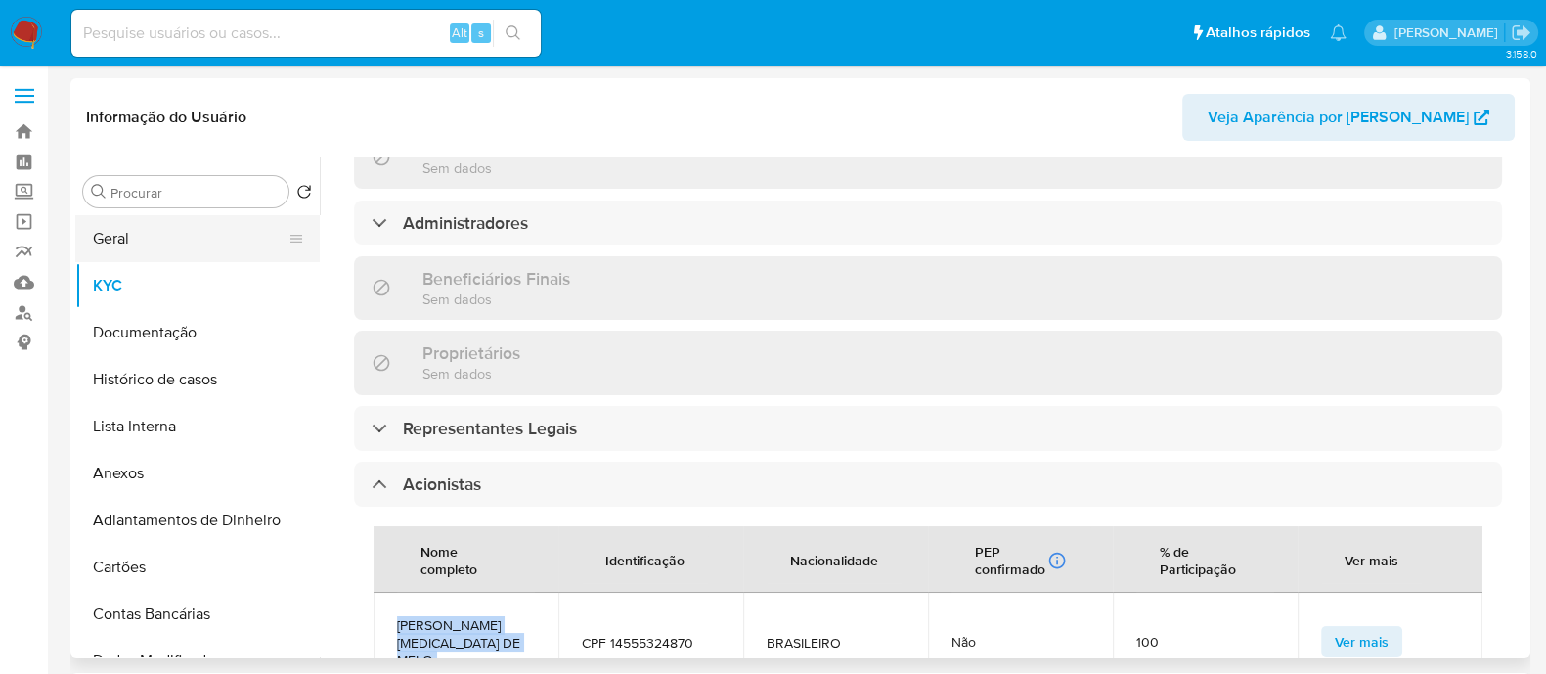
click at [176, 233] on button "Geral" at bounding box center [189, 238] width 229 height 47
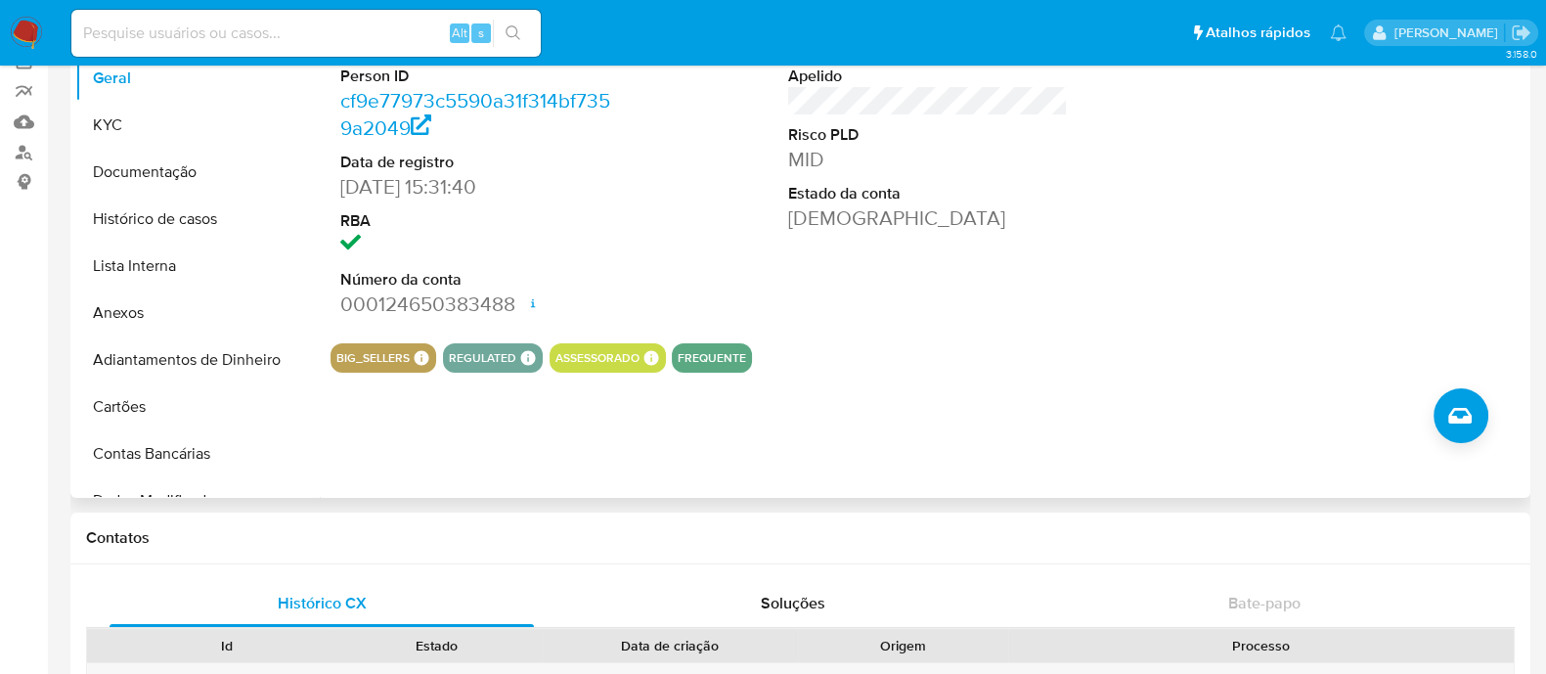
scroll to position [121, 0]
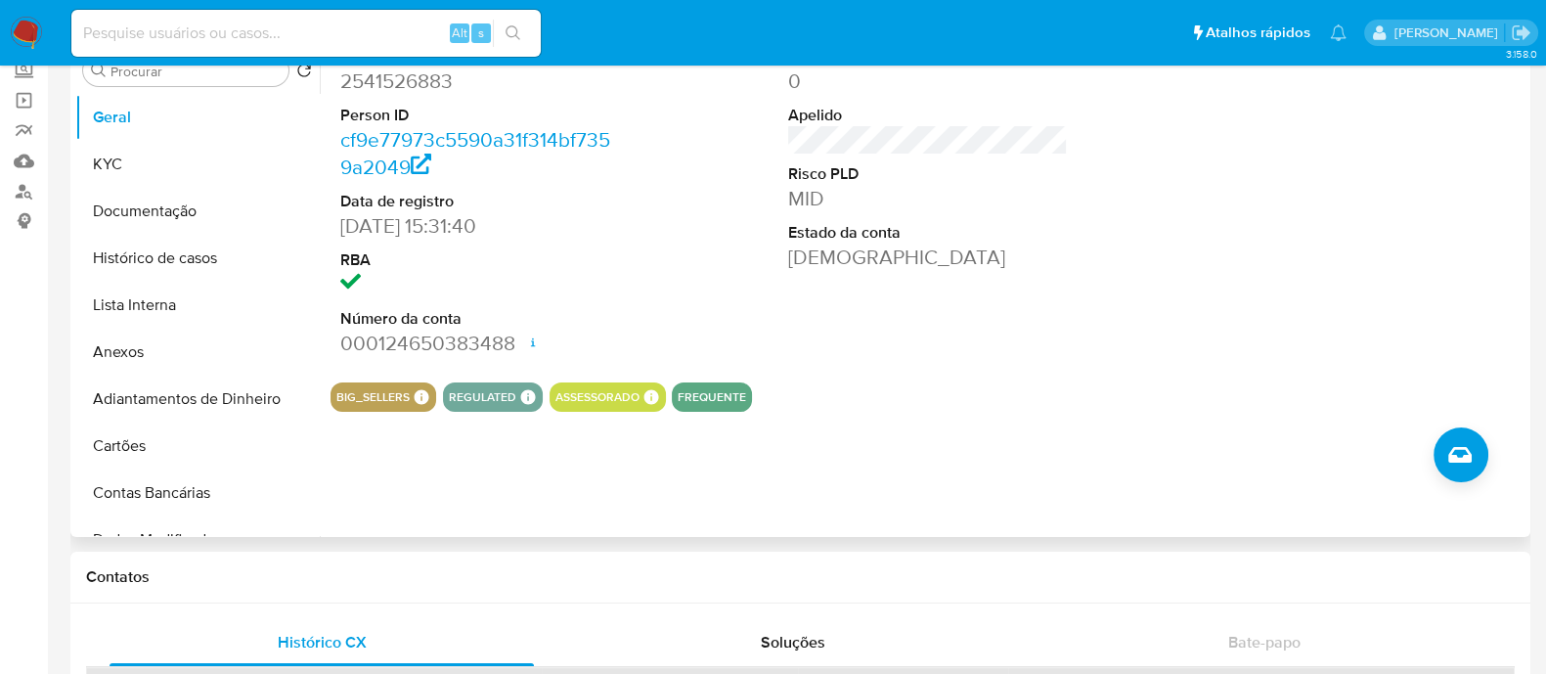
click at [409, 90] on dd "2541526883" at bounding box center [480, 80] width 280 height 27
copy dd "2541526883"
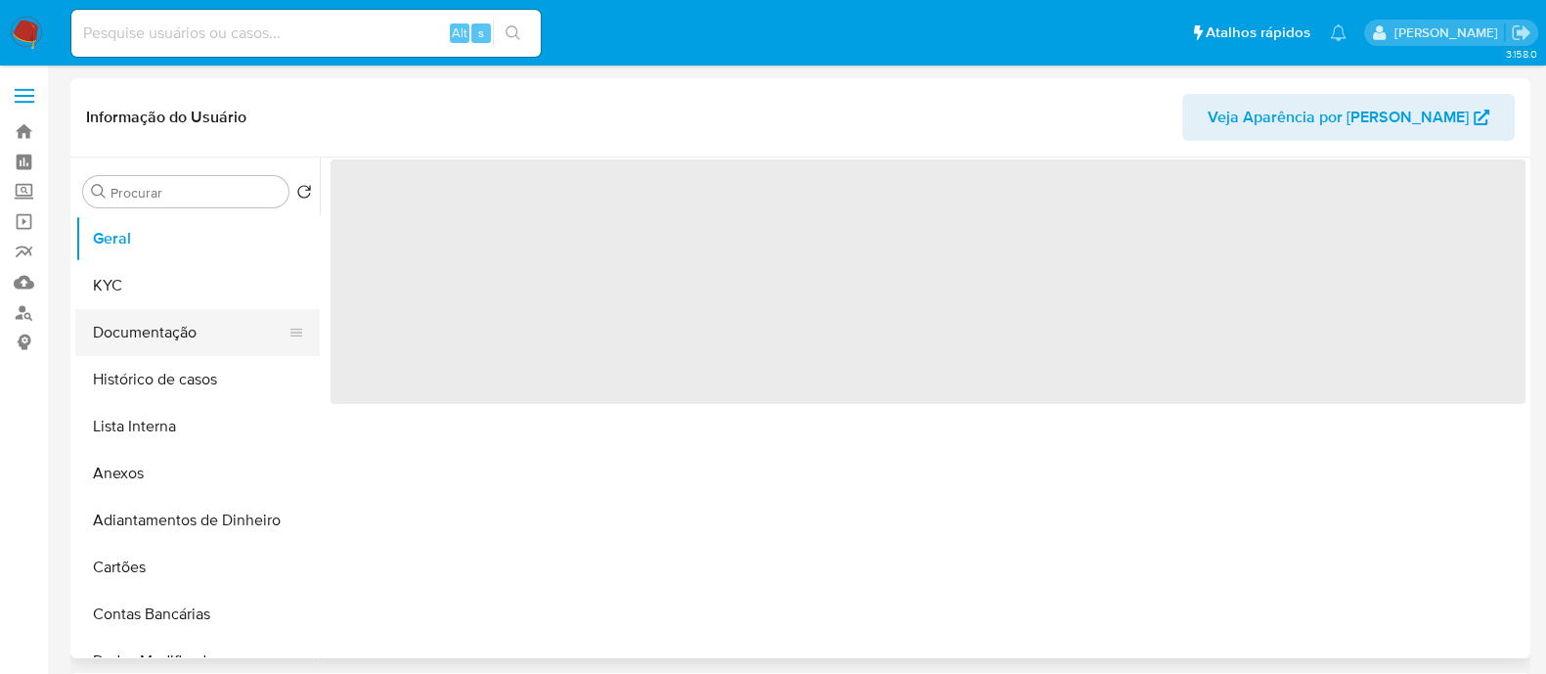
click at [196, 333] on button "Documentação" at bounding box center [189, 332] width 229 height 47
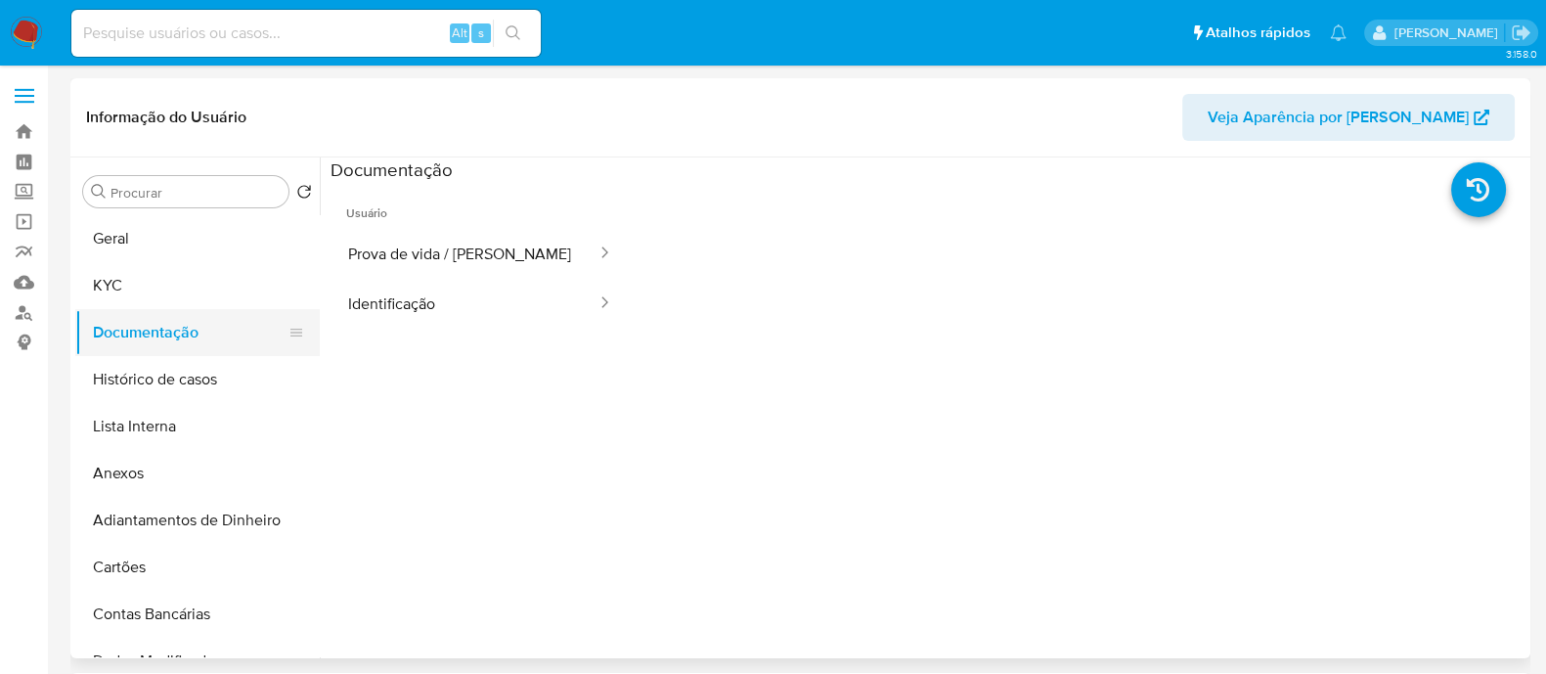
select select "10"
click at [207, 267] on button "KYC" at bounding box center [189, 285] width 229 height 47
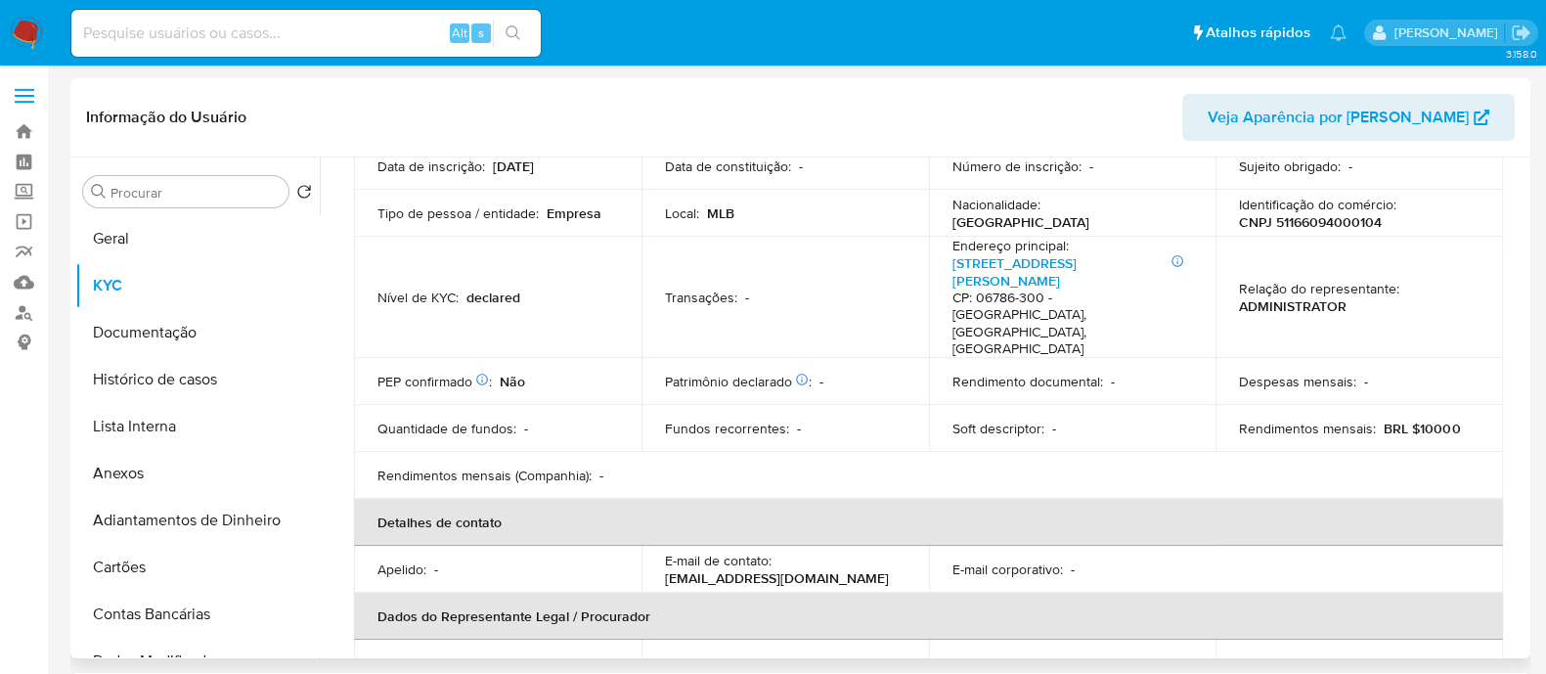
scroll to position [38, 0]
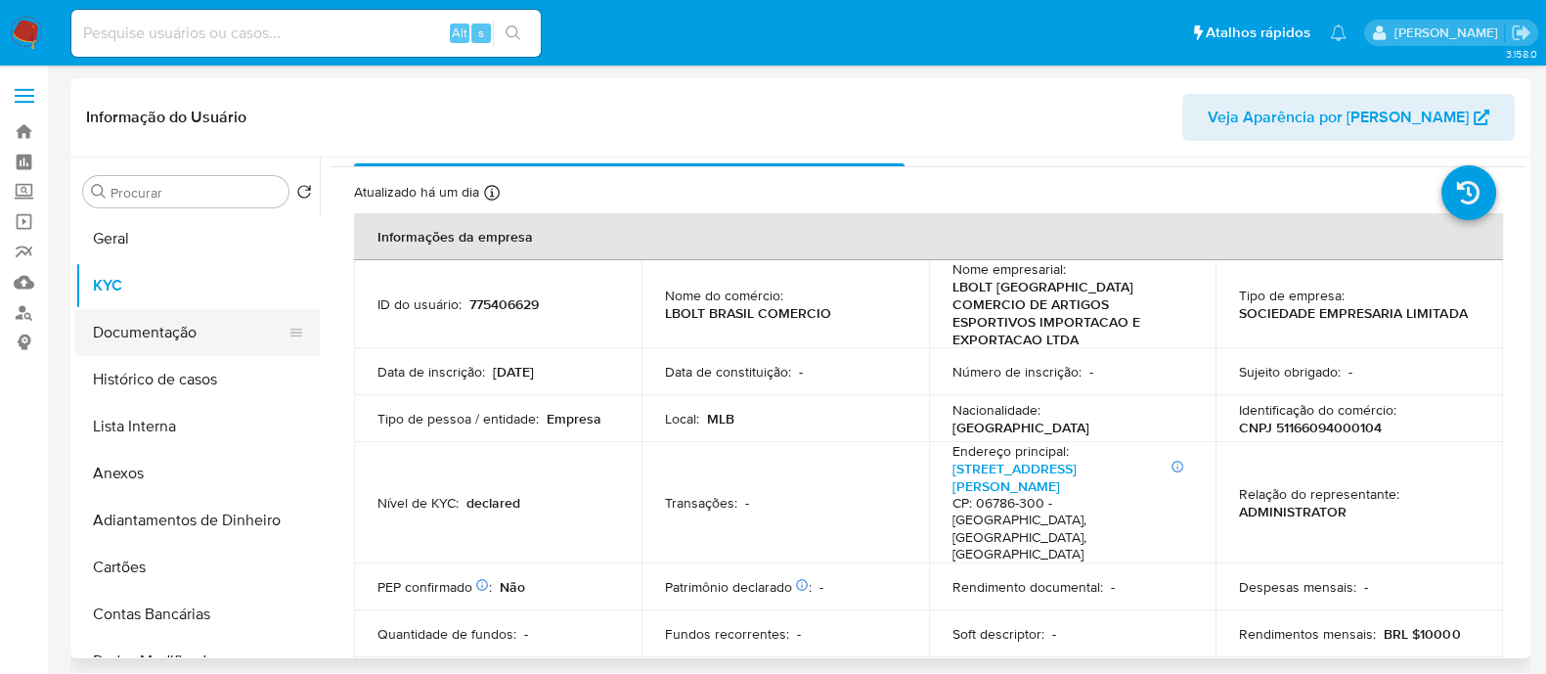
click at [186, 321] on button "Documentação" at bounding box center [189, 332] width 229 height 47
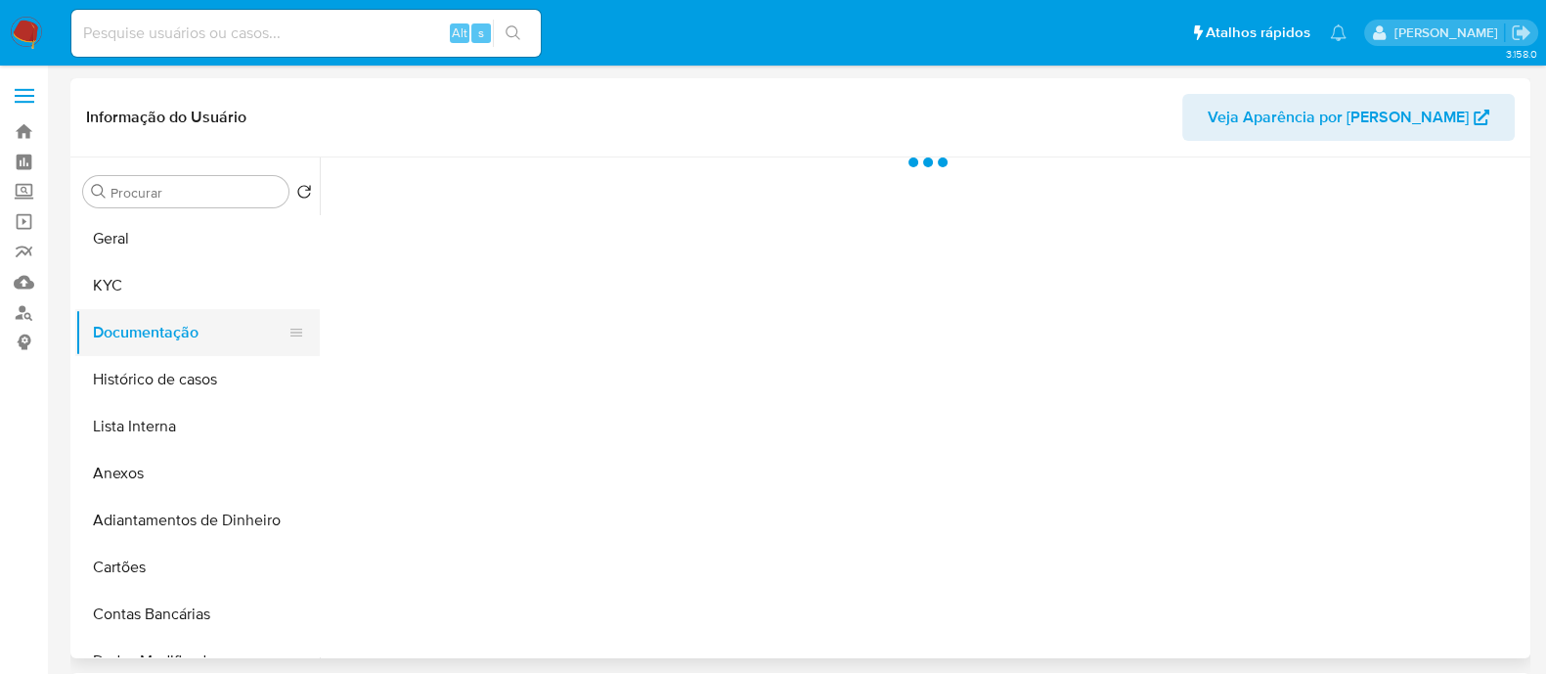
scroll to position [0, 0]
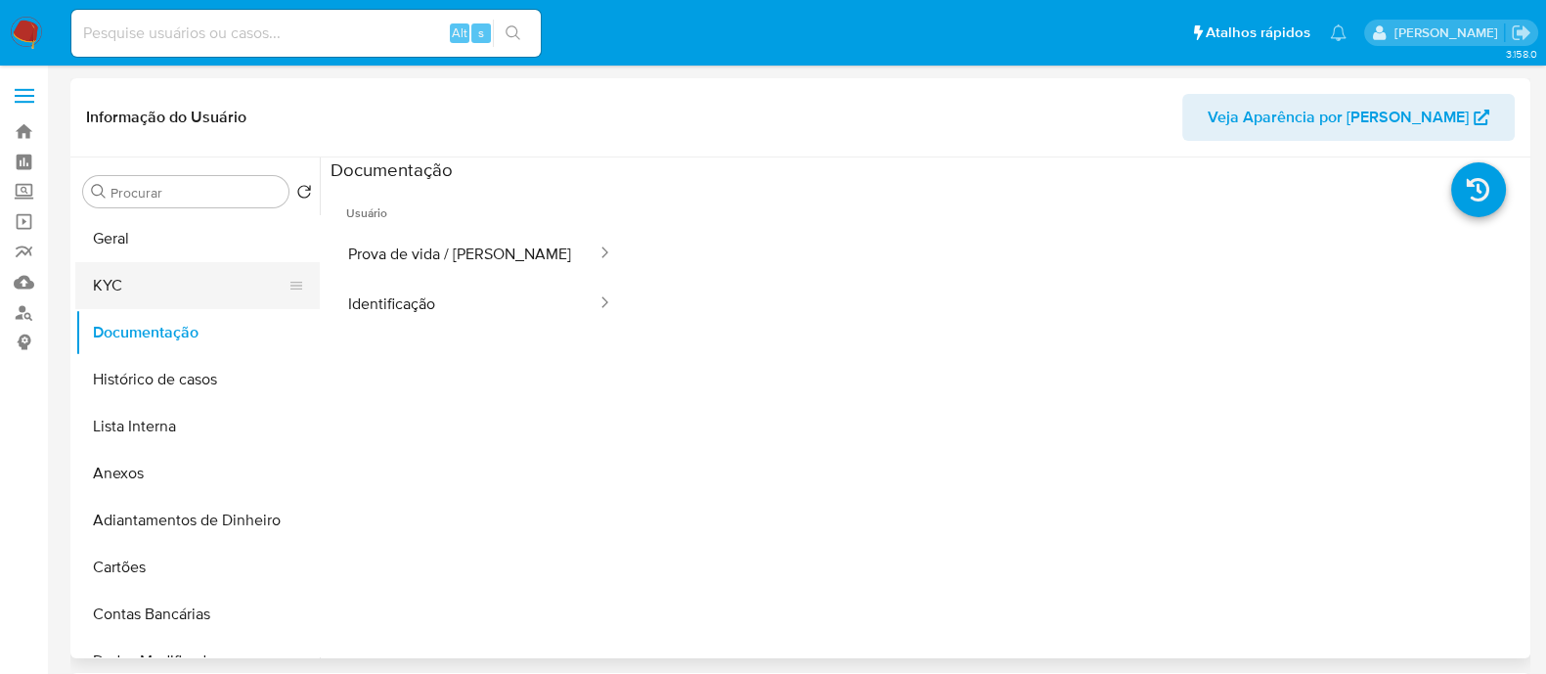
click at [222, 275] on button "KYC" at bounding box center [189, 285] width 229 height 47
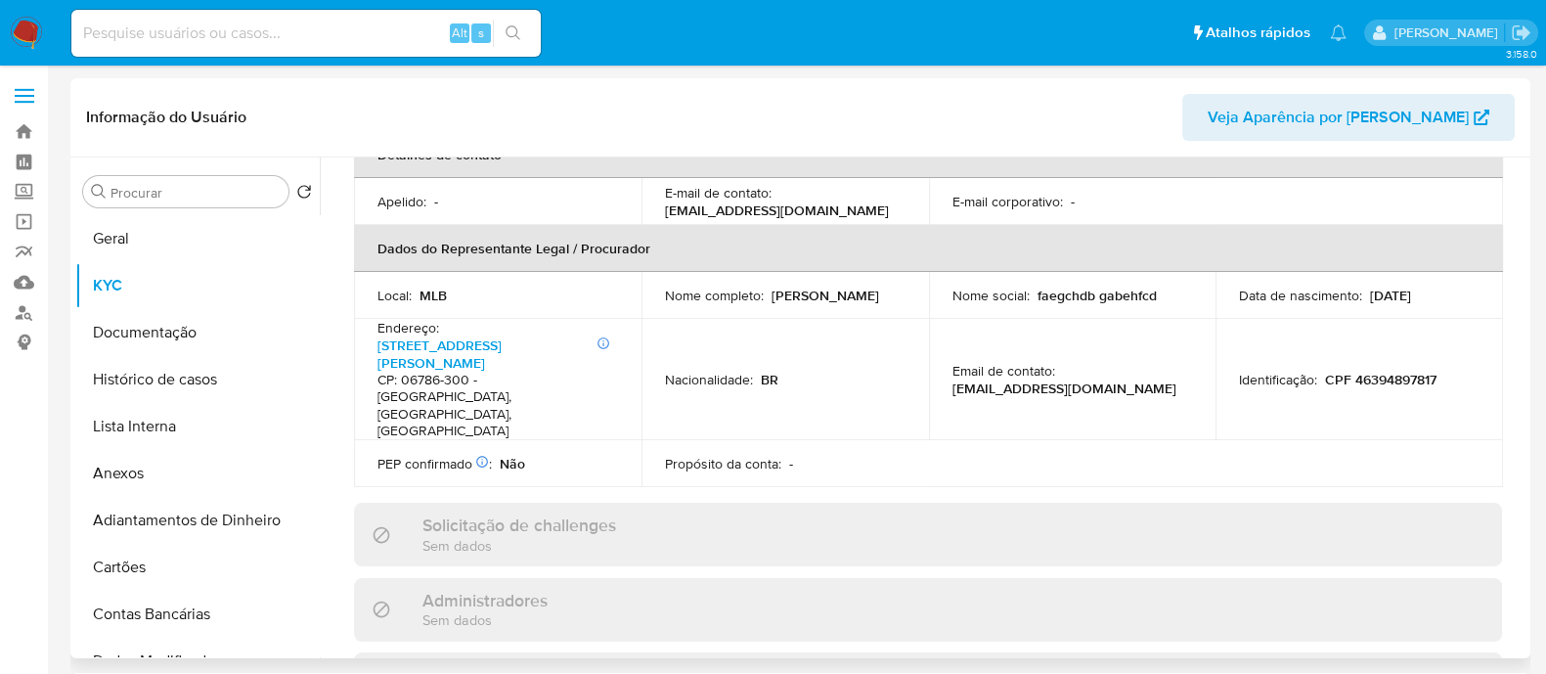
scroll to position [244, 0]
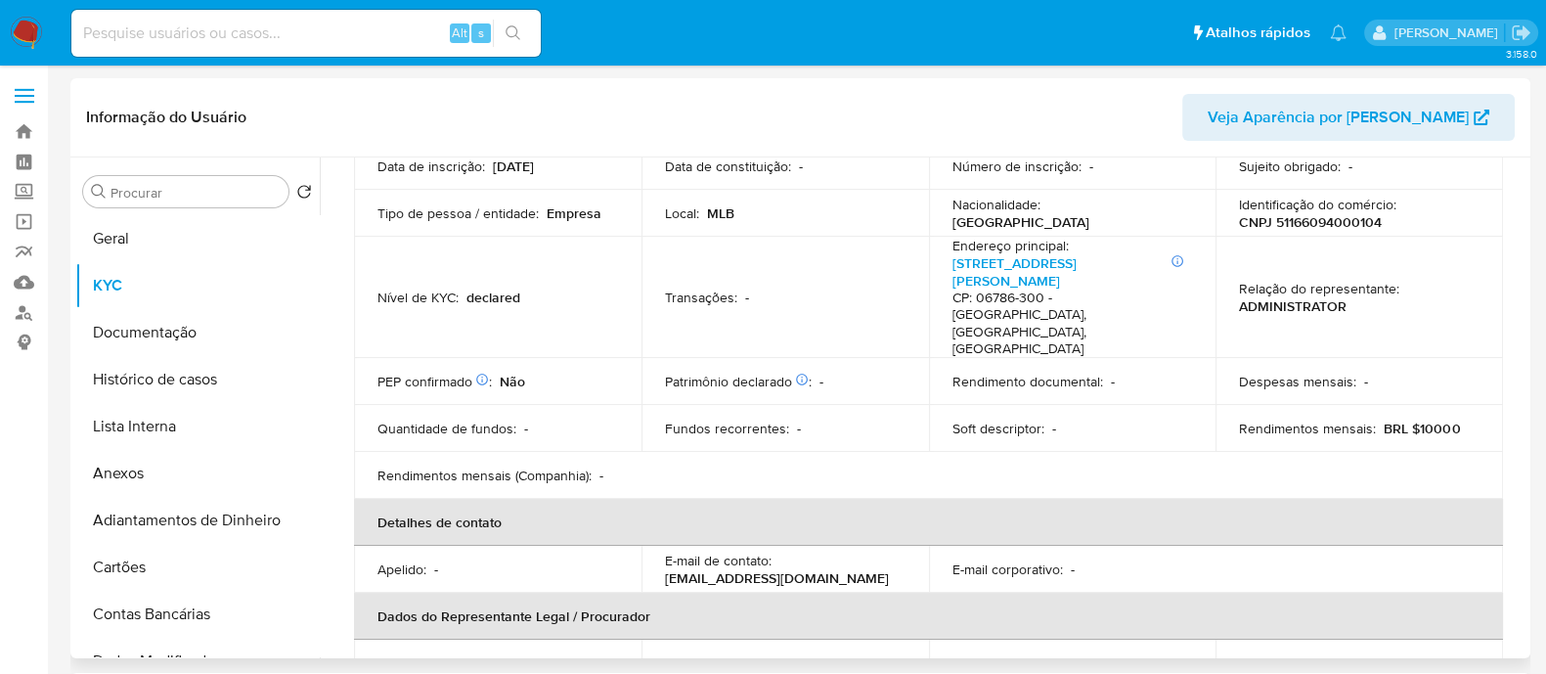
click at [1345, 213] on p "CNPJ 51166094000104" at bounding box center [1310, 222] width 143 height 18
copy p "51166094000104"
